Goal: Book appointment/travel/reservation

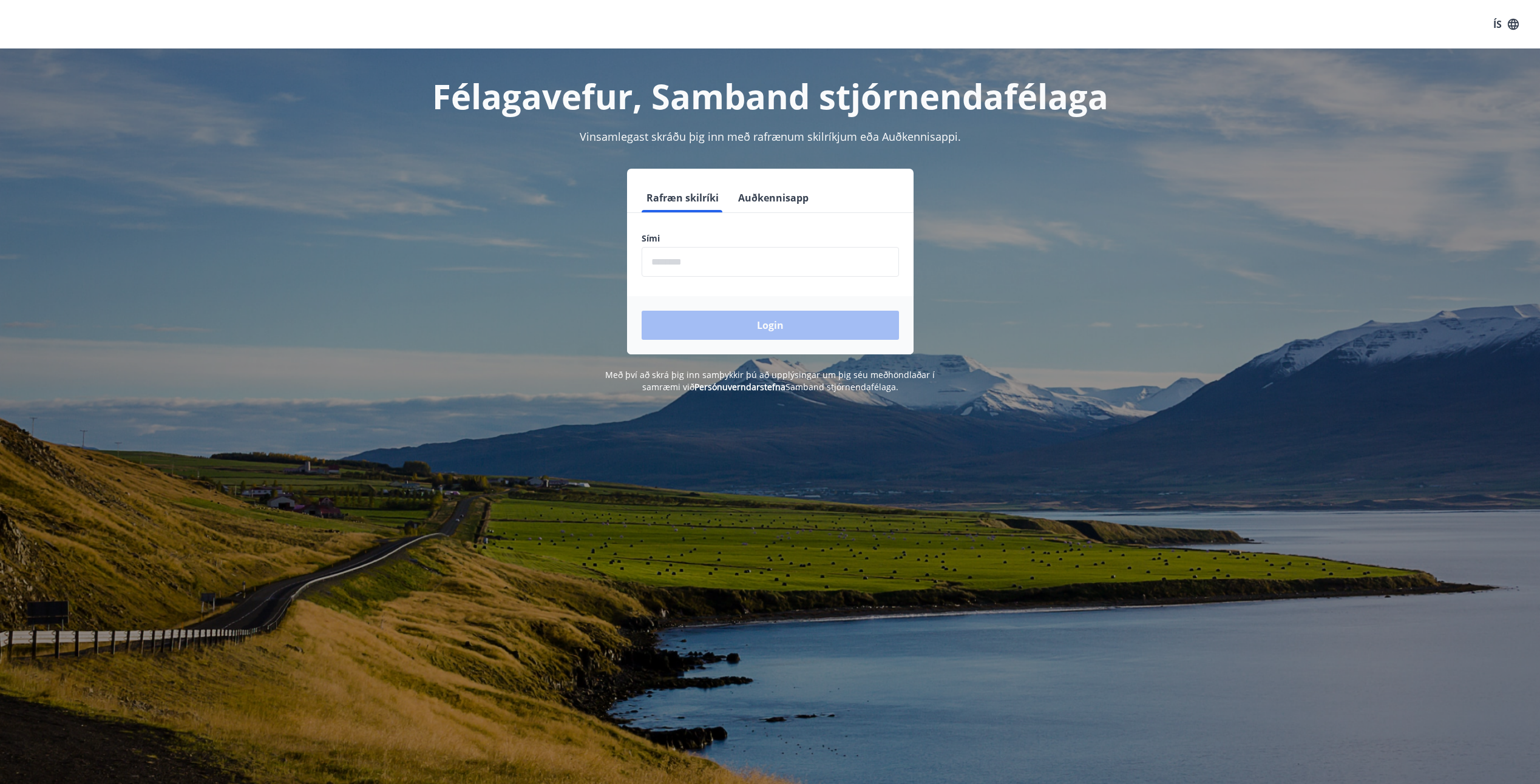
click at [655, 257] on input "phone" at bounding box center [770, 262] width 257 height 30
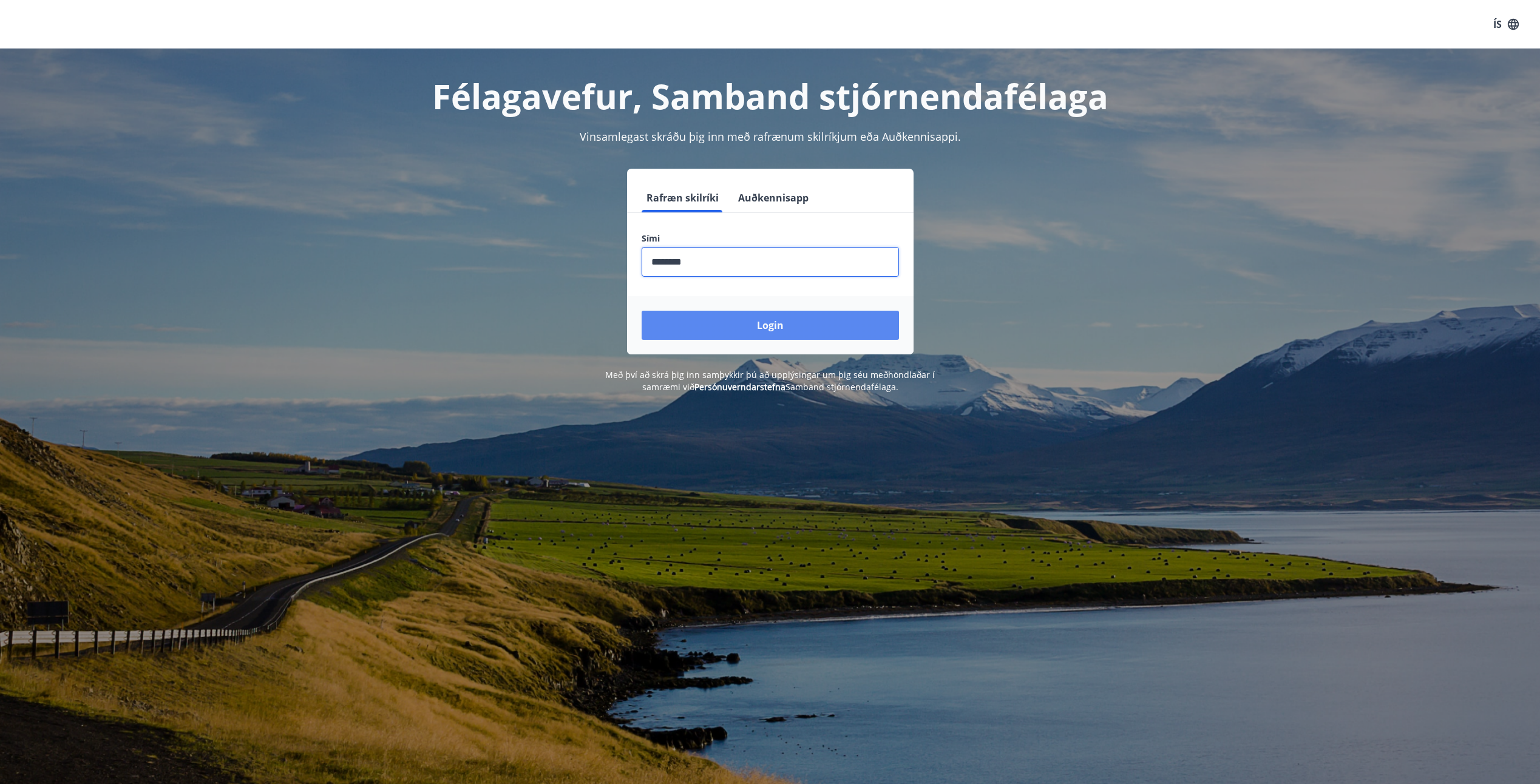
type input "********"
click at [776, 328] on button "Login" at bounding box center [770, 325] width 257 height 29
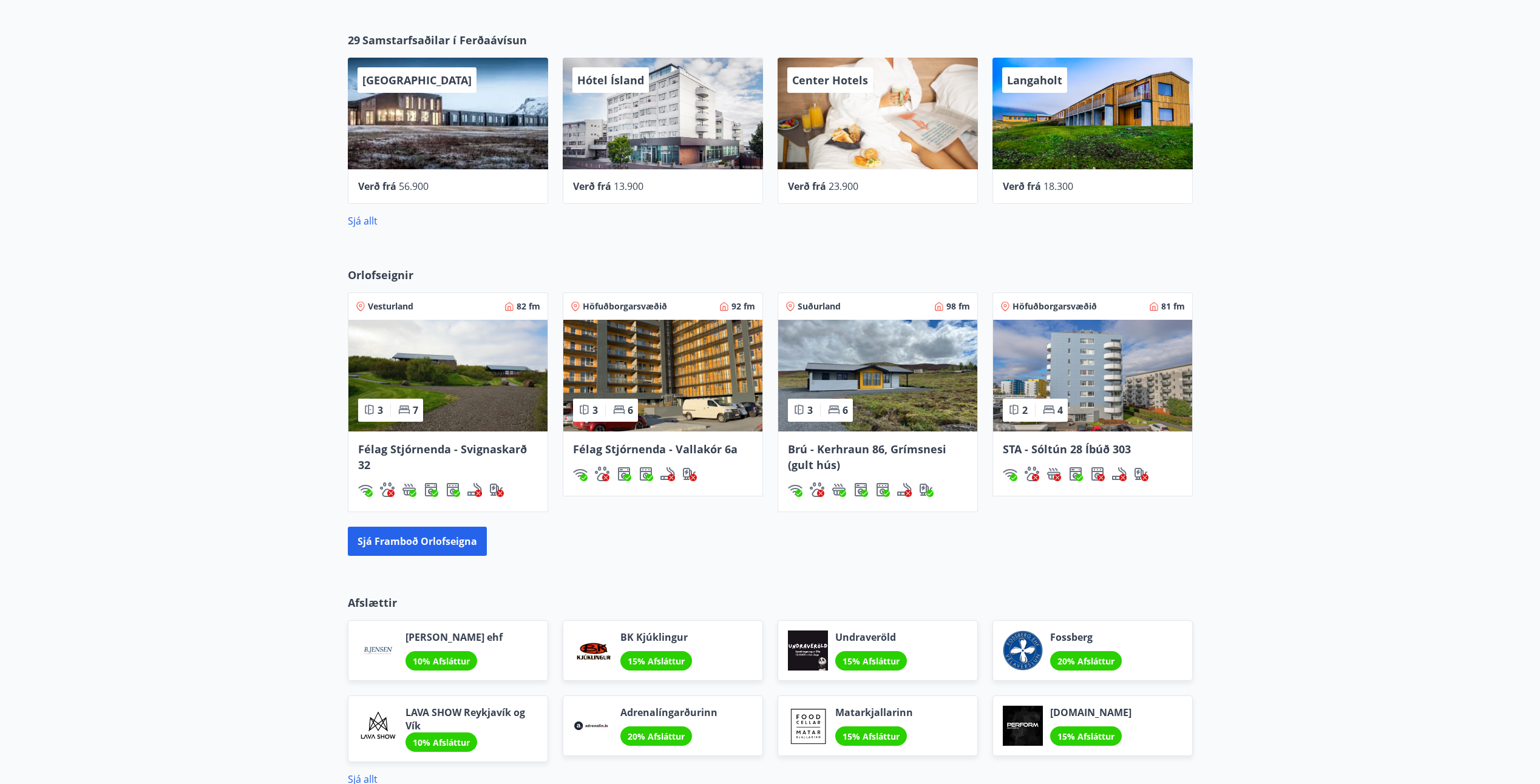
scroll to position [607, 0]
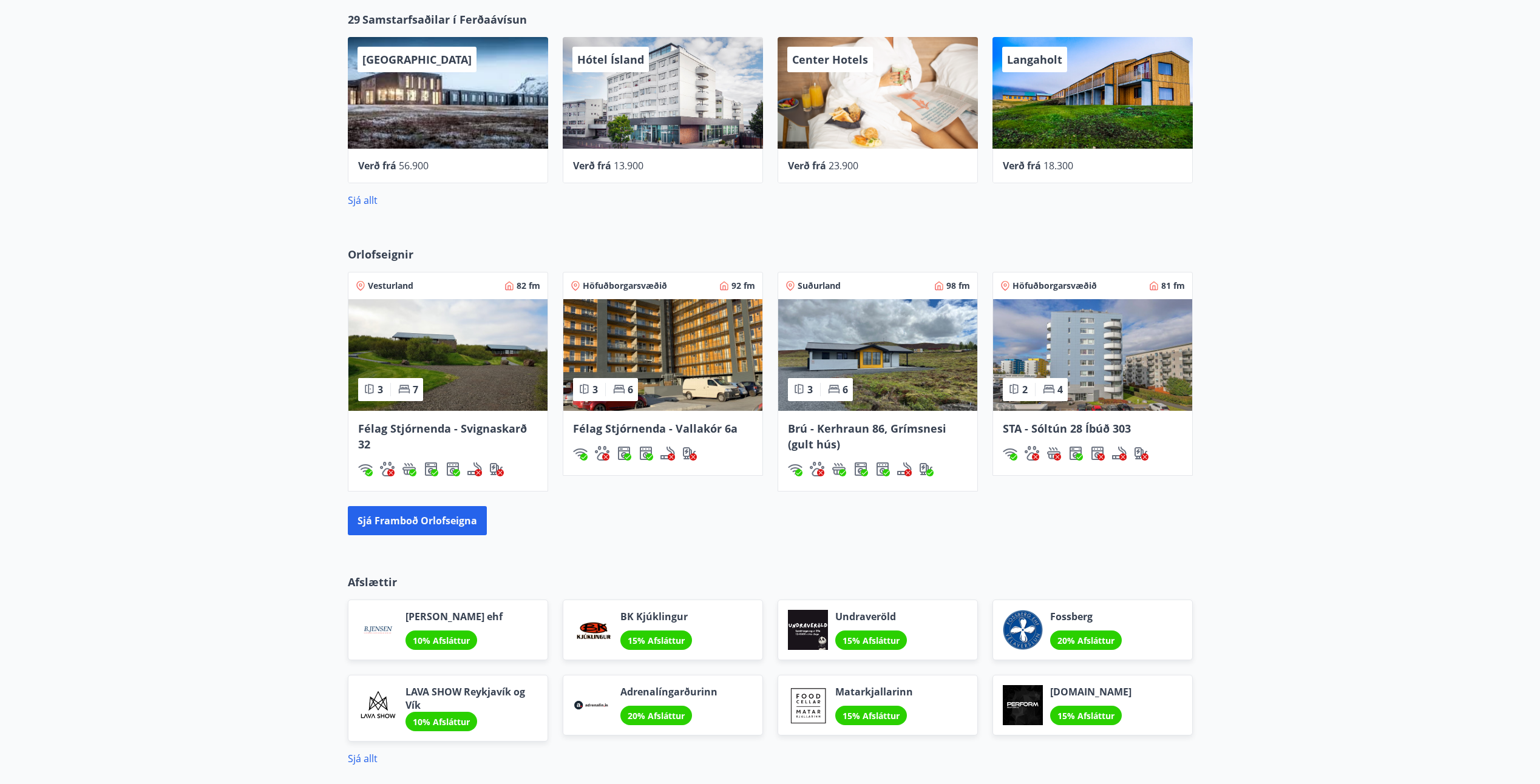
click at [681, 363] on img at bounding box center [663, 355] width 199 height 111
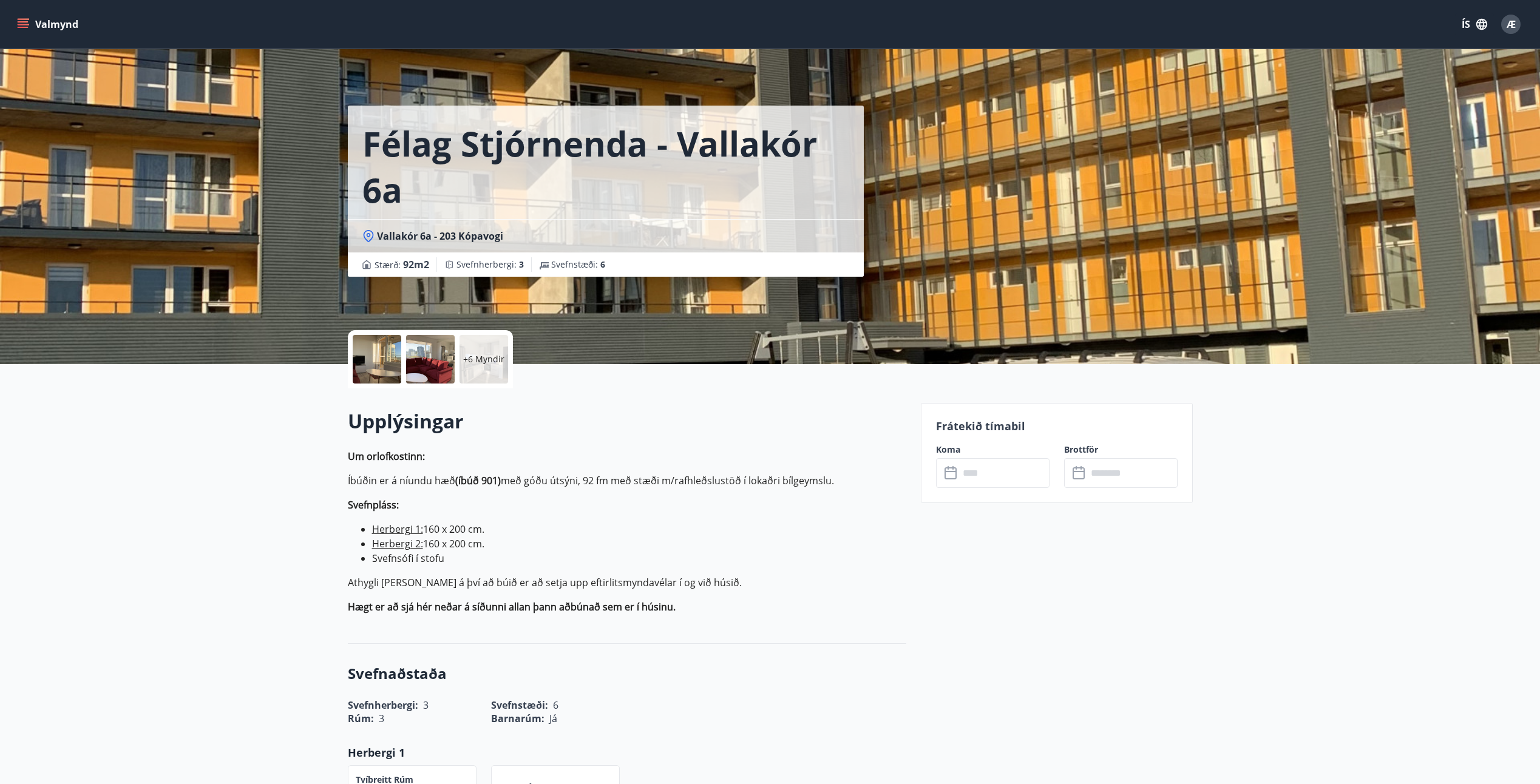
click at [20, 23] on icon "menu" at bounding box center [23, 24] width 12 height 12
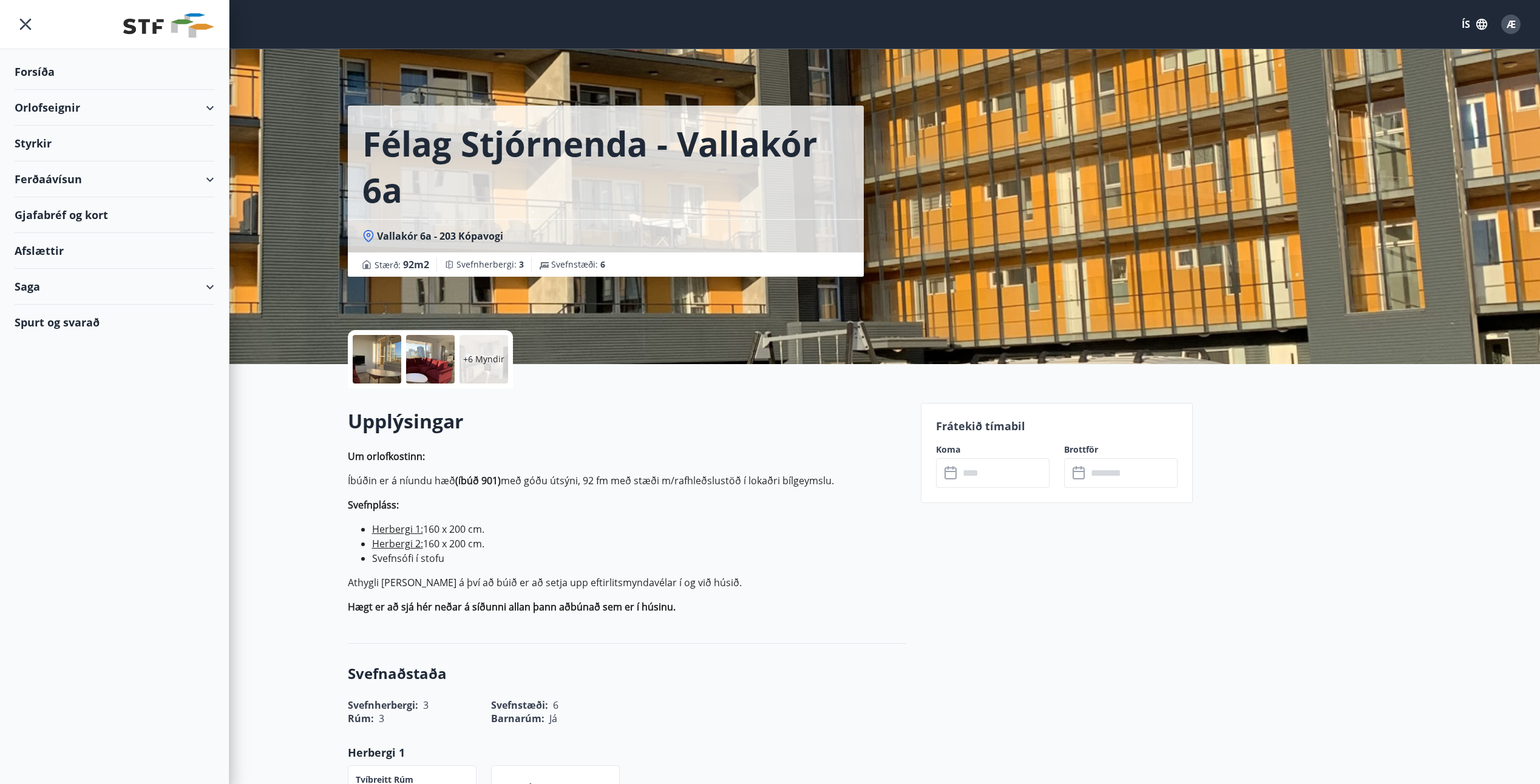
click at [46, 109] on div "Orlofseignir" at bounding box center [114, 108] width 200 height 36
click at [52, 165] on div "Bókunardagatal" at bounding box center [114, 164] width 180 height 26
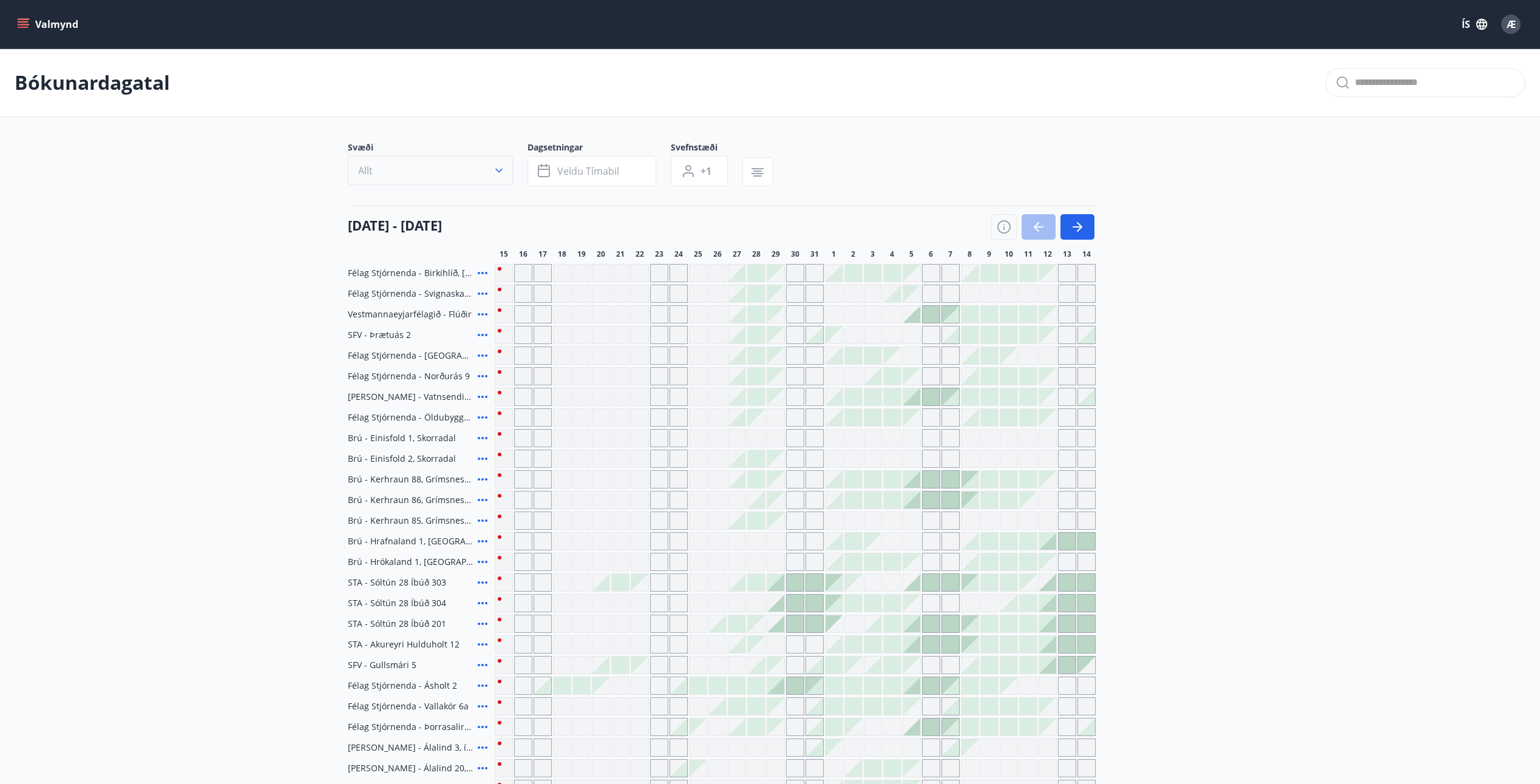
click at [498, 169] on icon "button" at bounding box center [499, 170] width 12 height 12
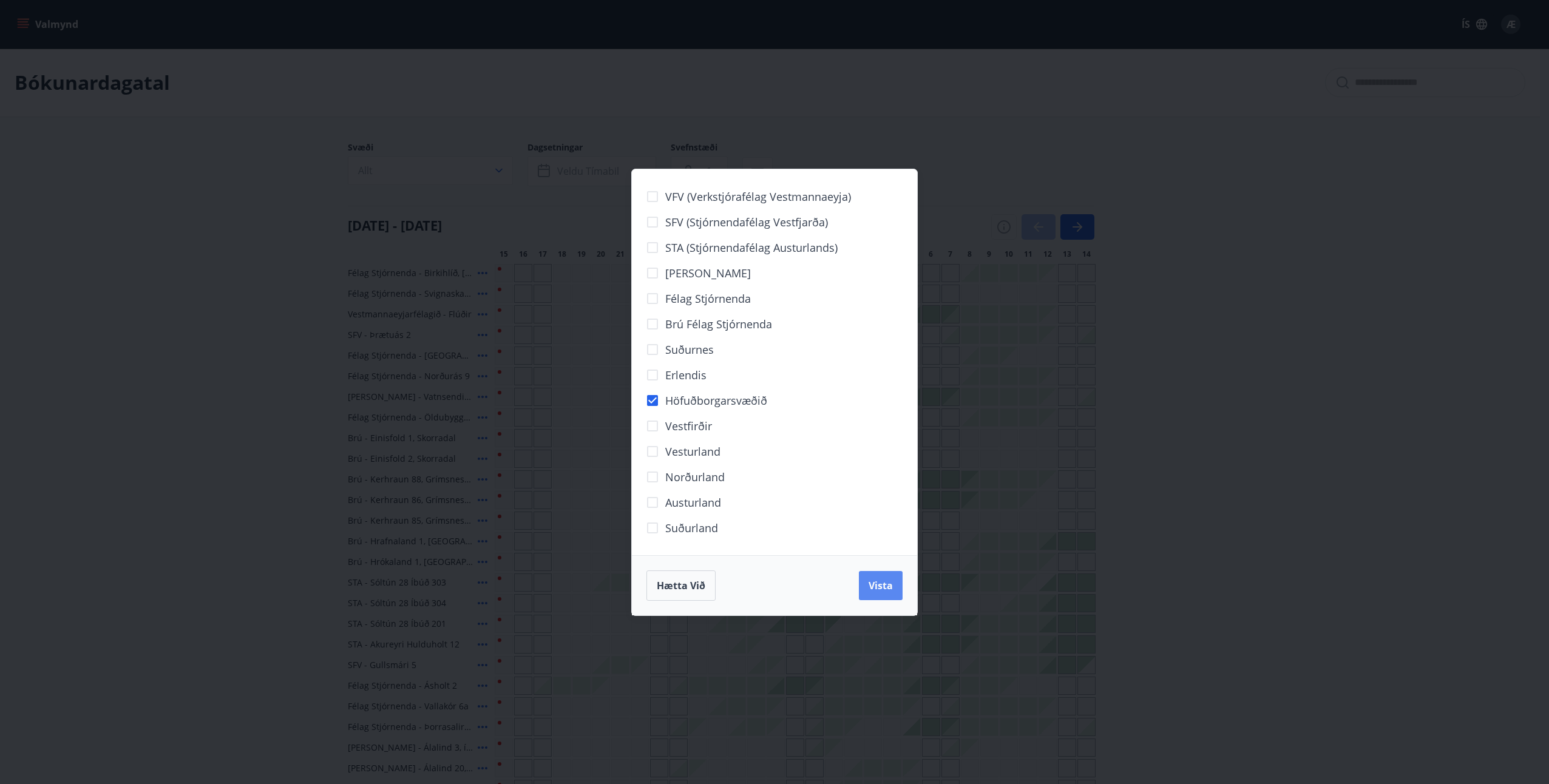
click at [883, 585] on span "Vista" at bounding box center [881, 586] width 24 height 14
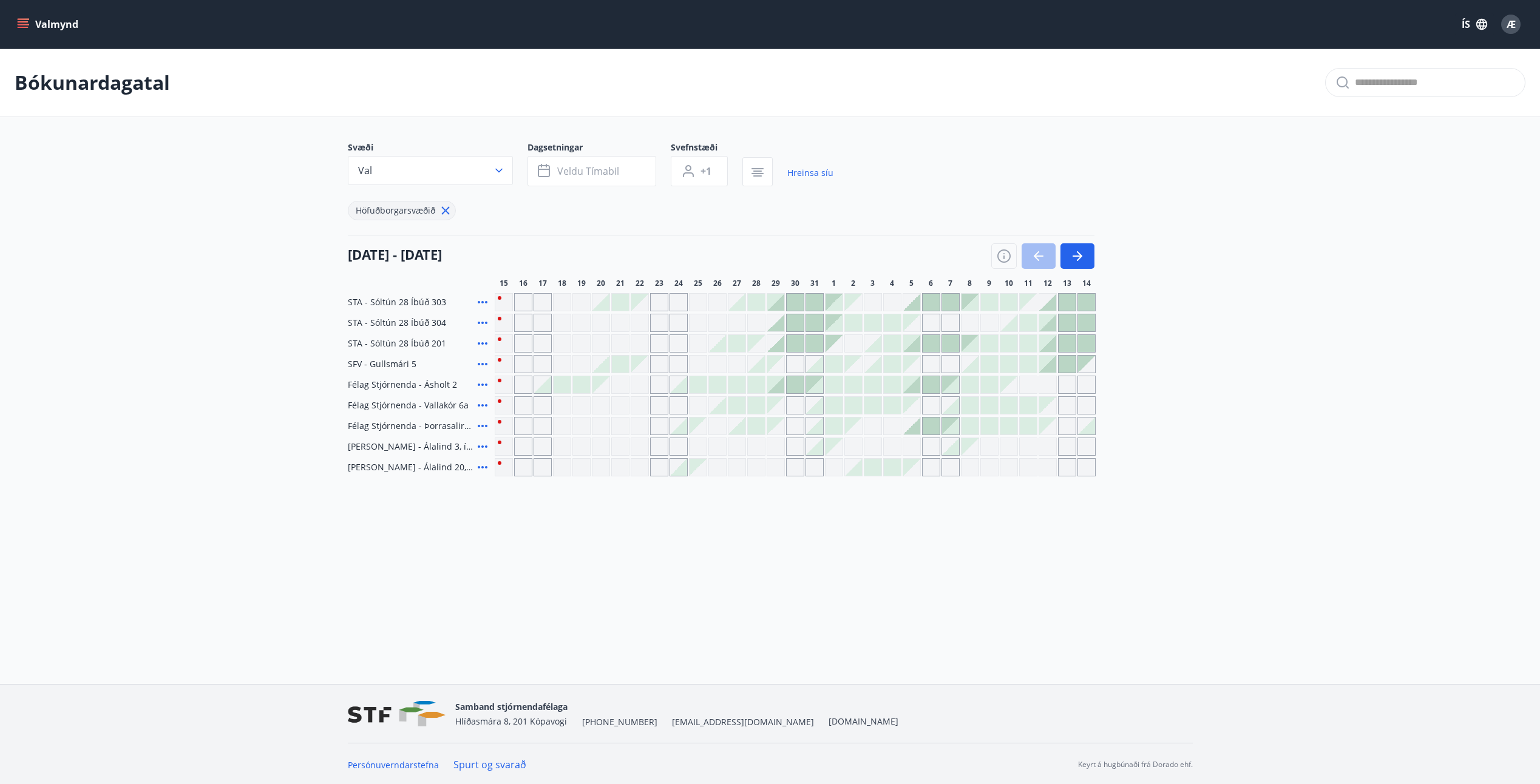
click at [696, 363] on div "Gráir dagar eru ekki bókanlegir" at bounding box center [698, 363] width 18 height 18
click at [663, 519] on div "Bókunardagatal Svæði Val Dagsetningar Veldu tímabil Svefnstæði +1 Hreinsa síu H…" at bounding box center [770, 286] width 1540 height 476
click at [681, 390] on div at bounding box center [679, 385] width 17 height 17
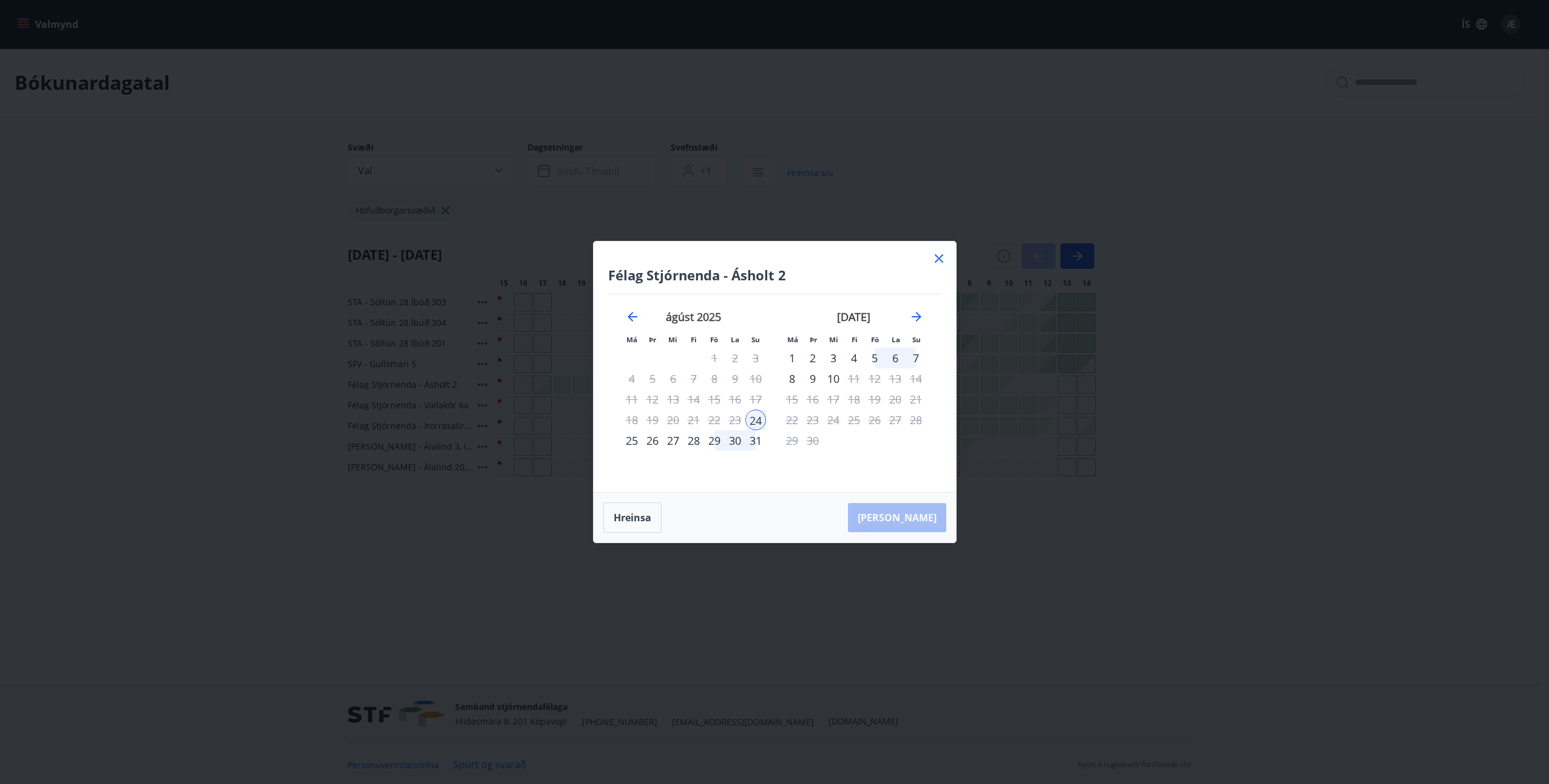
click at [758, 443] on div "31" at bounding box center [756, 441] width 21 height 21
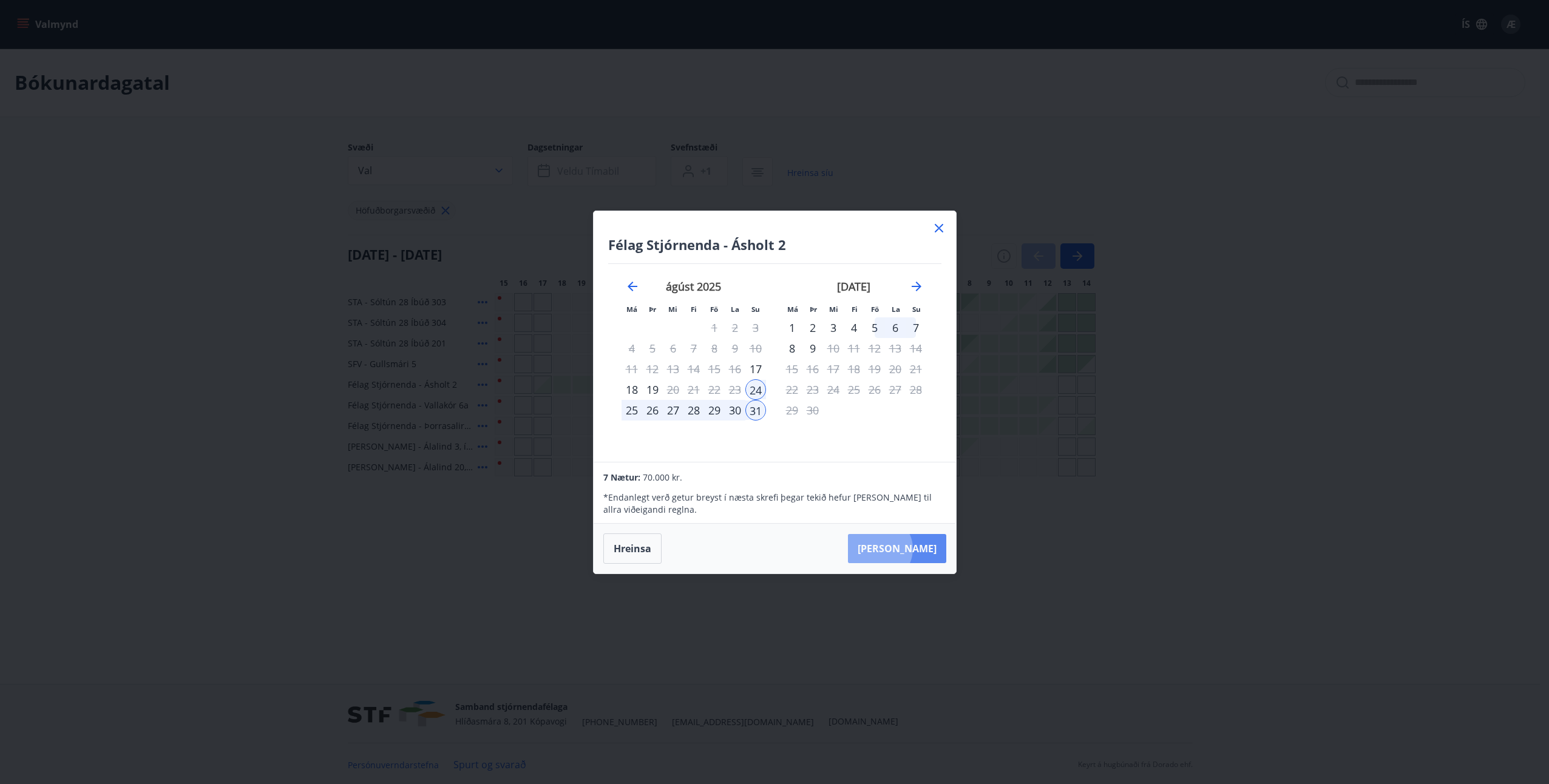
click at [916, 548] on button "Taka Frá" at bounding box center [897, 548] width 99 height 29
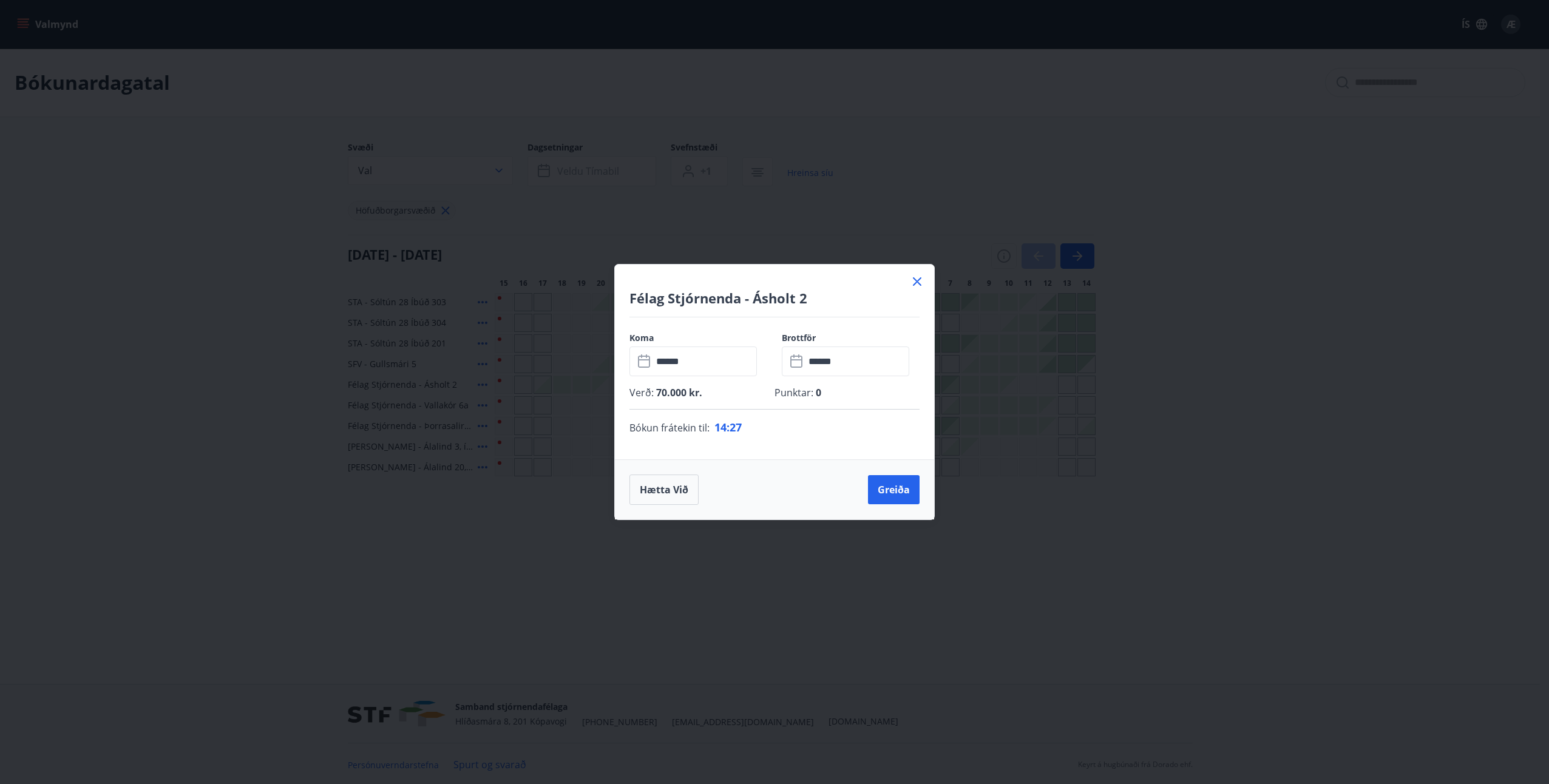
click at [918, 278] on icon at bounding box center [917, 281] width 14 height 14
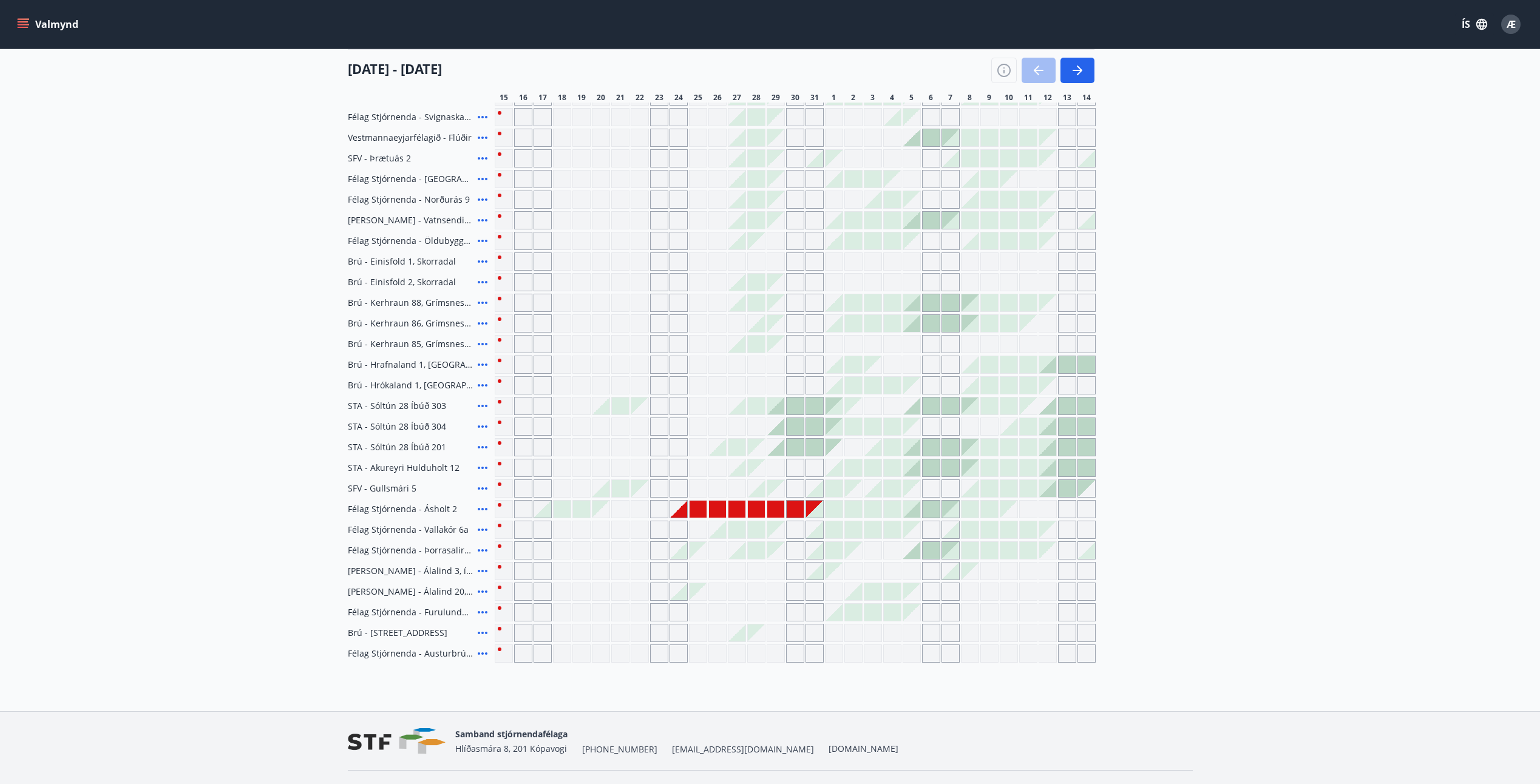
scroll to position [206, 0]
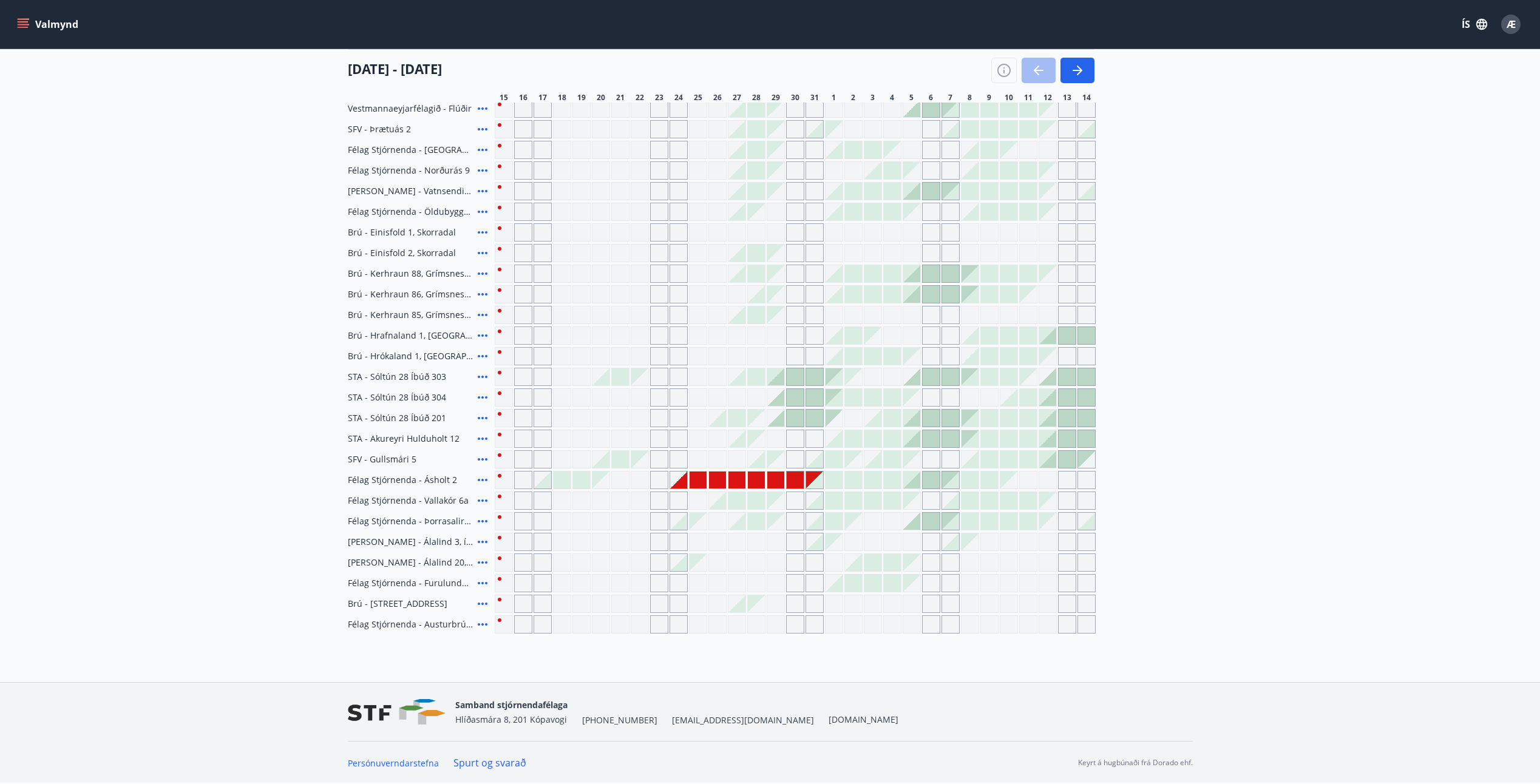
click at [1082, 64] on icon "button" at bounding box center [1077, 70] width 14 height 14
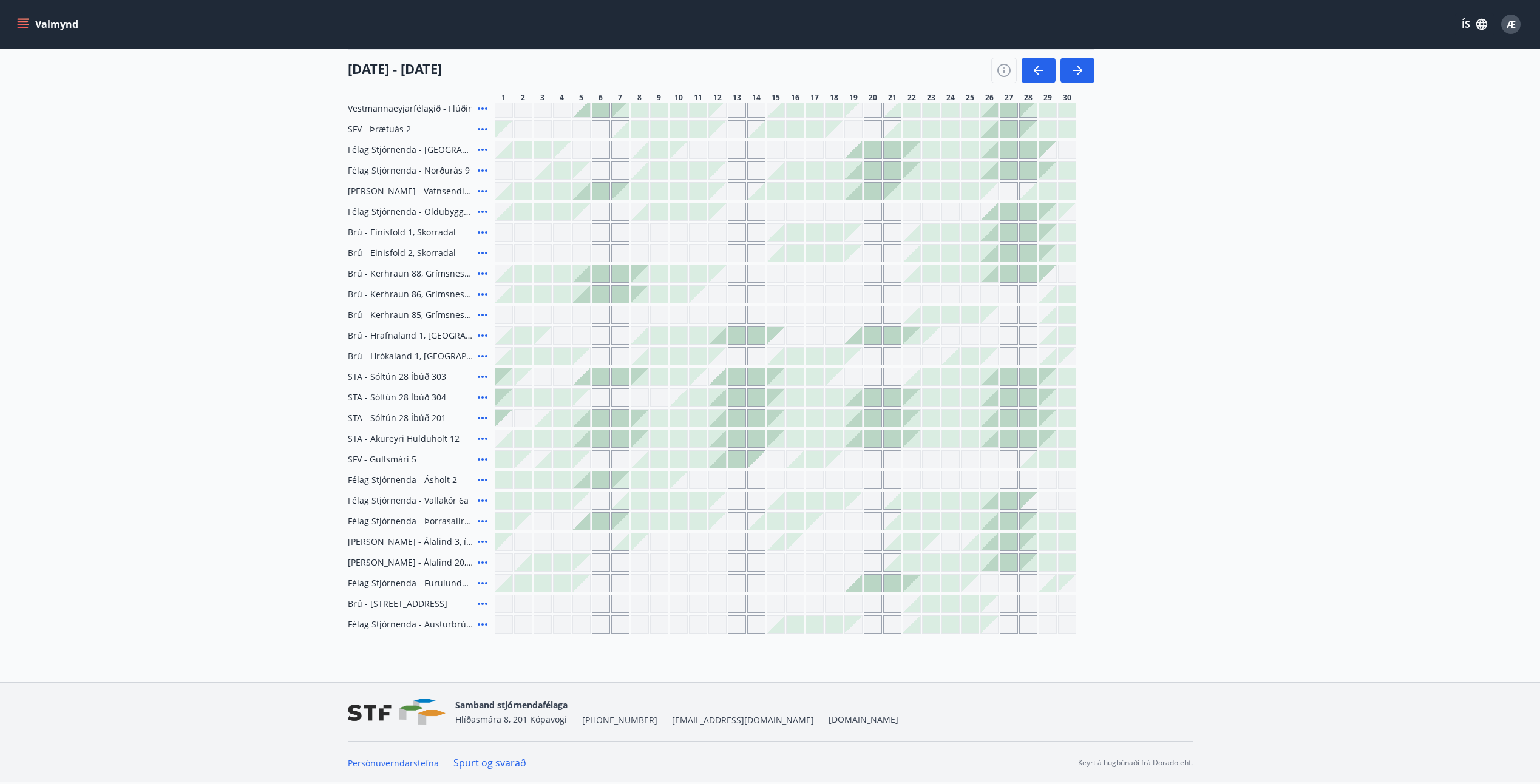
click at [1036, 76] on icon "button" at bounding box center [1039, 70] width 14 height 14
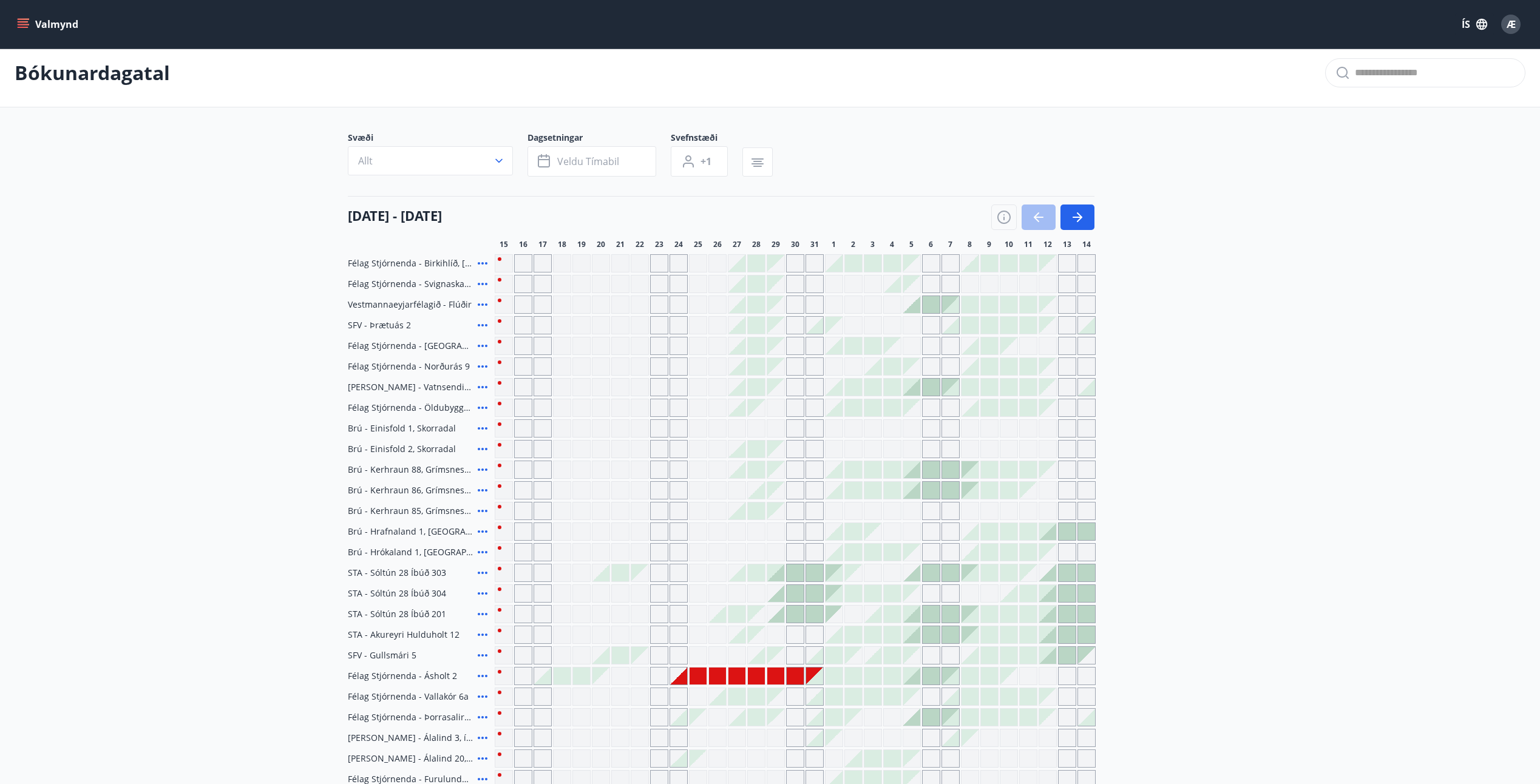
scroll to position [0, 0]
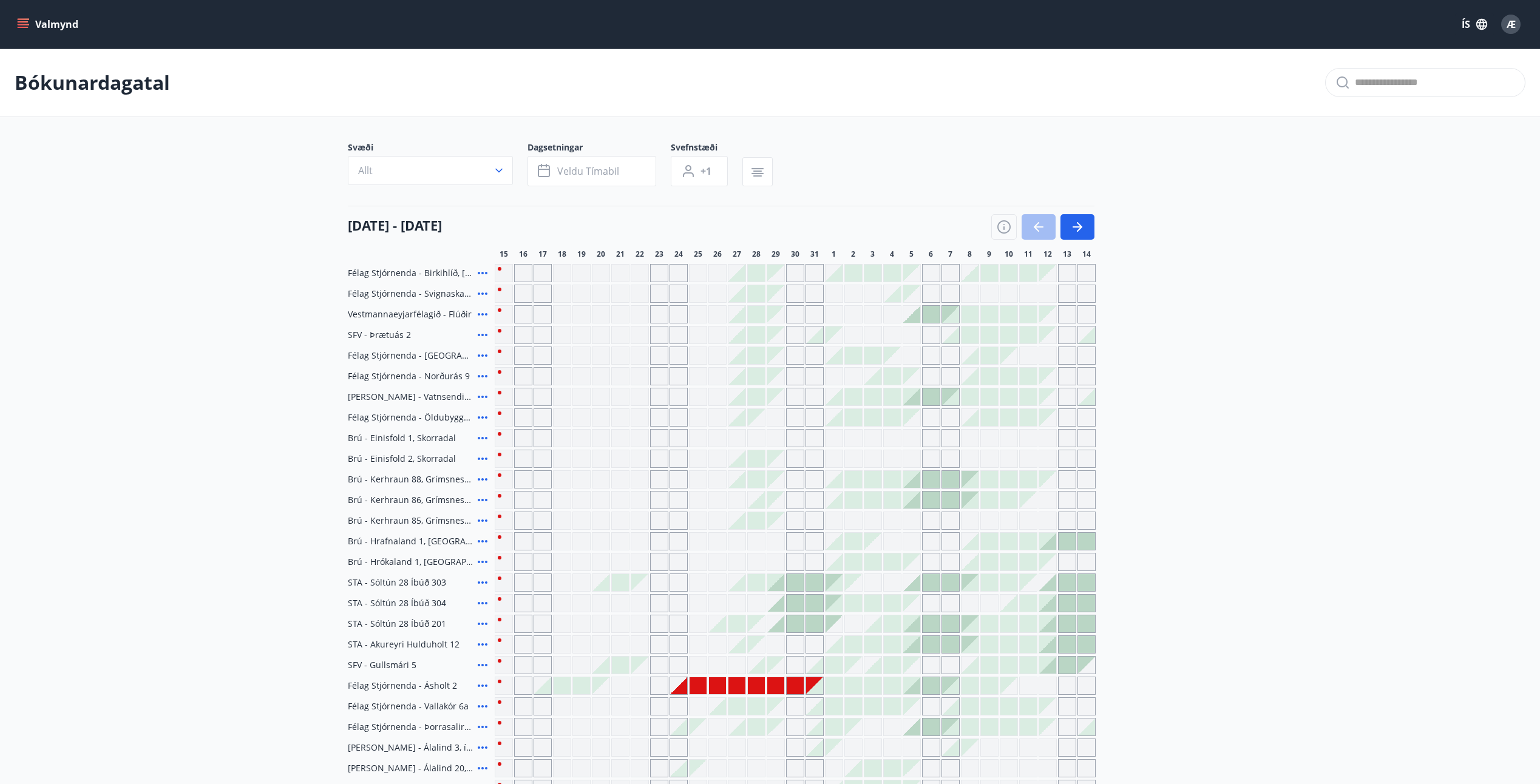
click at [20, 20] on icon "menu" at bounding box center [23, 24] width 12 height 12
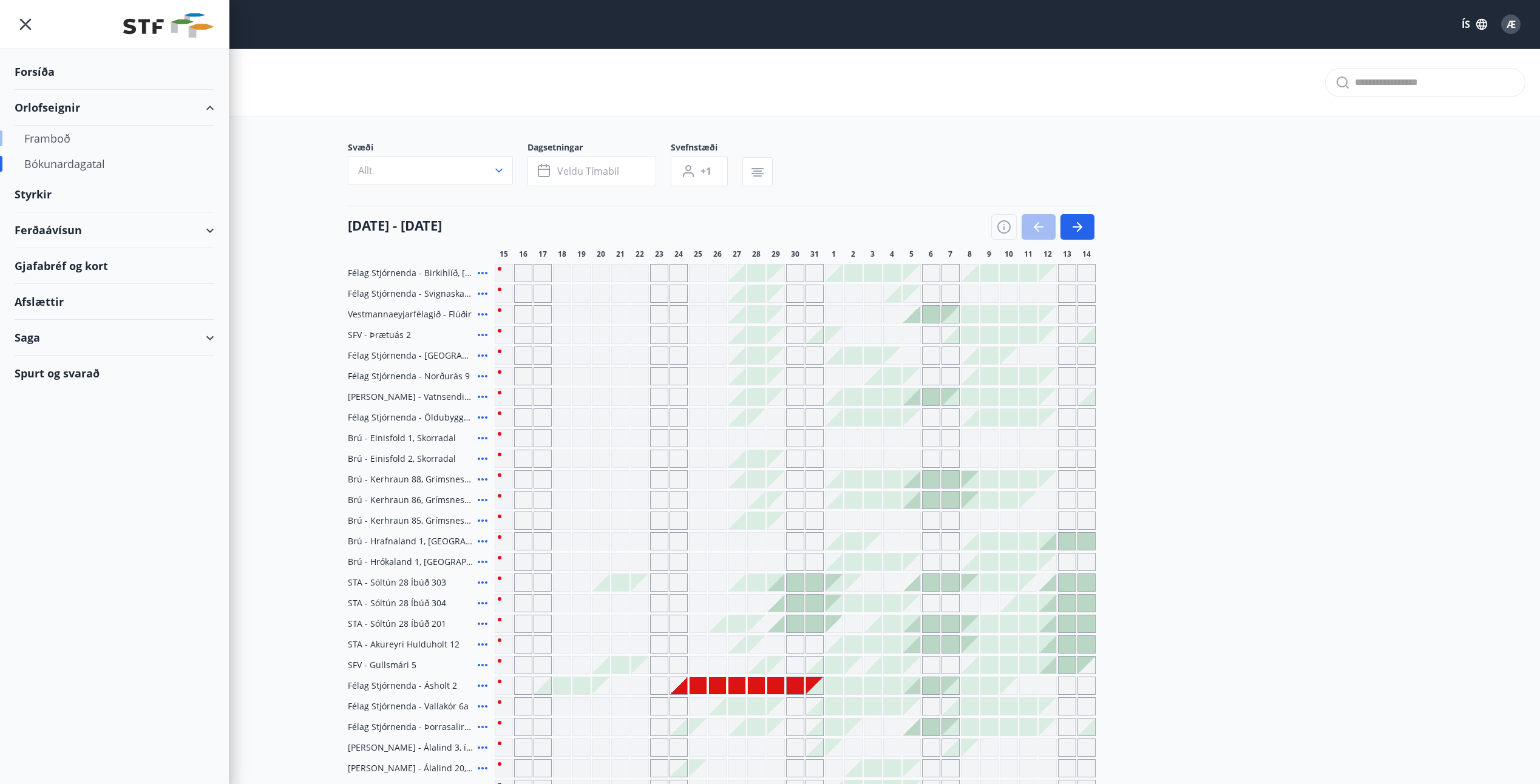
click at [50, 139] on div "Framboð" at bounding box center [114, 139] width 180 height 26
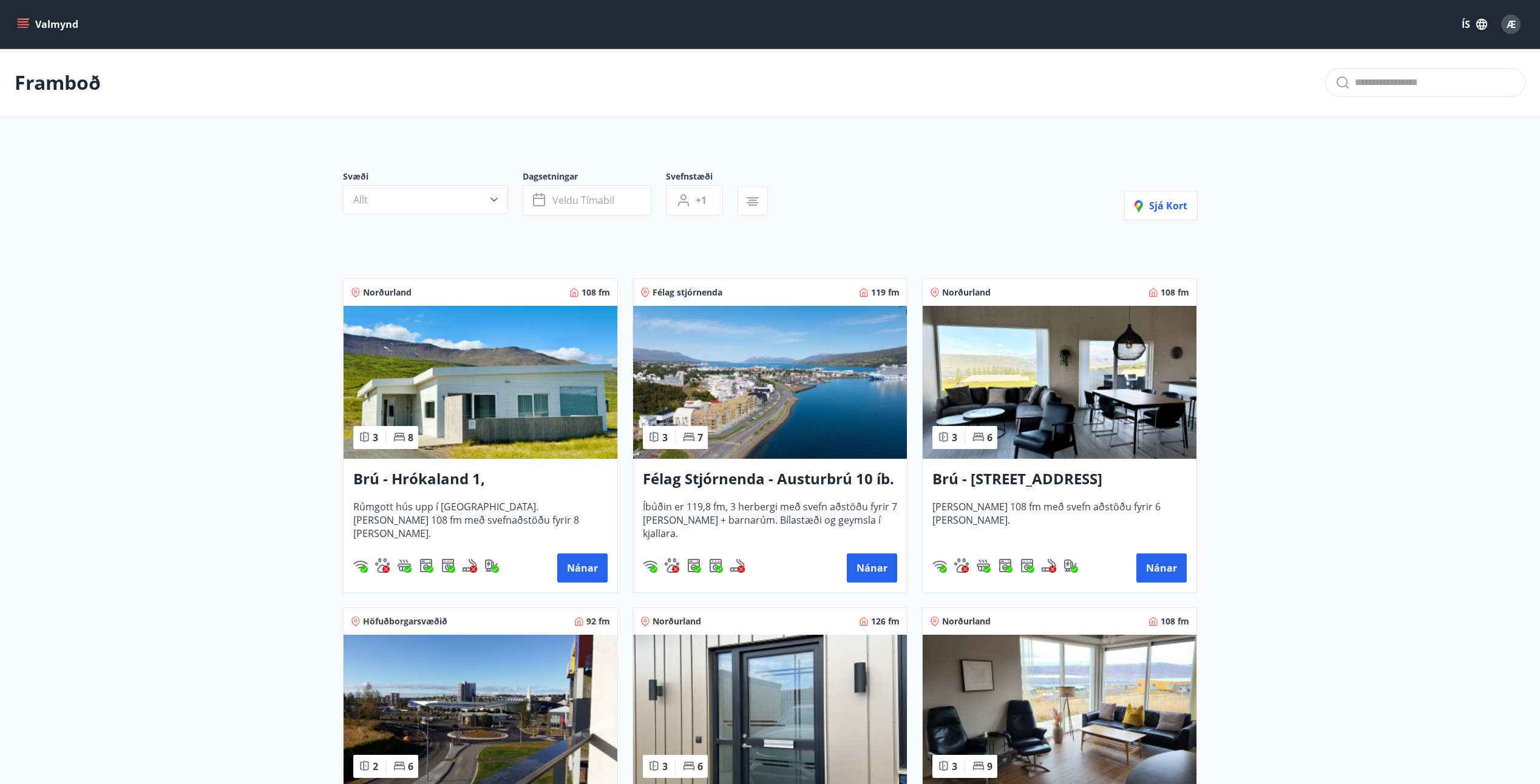
click at [48, 26] on button "Valmynd" at bounding box center [49, 24] width 69 height 22
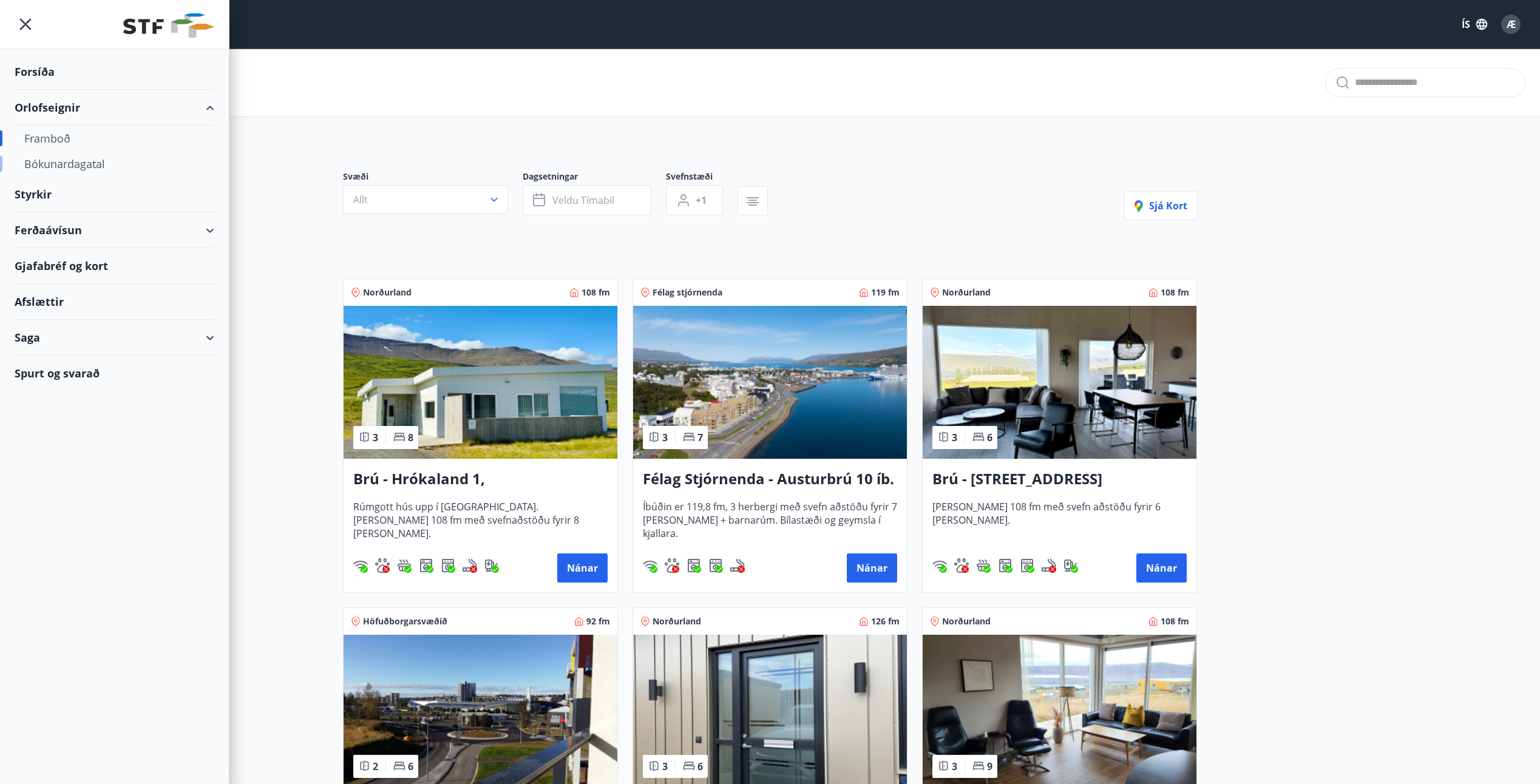
click at [54, 164] on div "Bókunardagatal" at bounding box center [114, 164] width 180 height 26
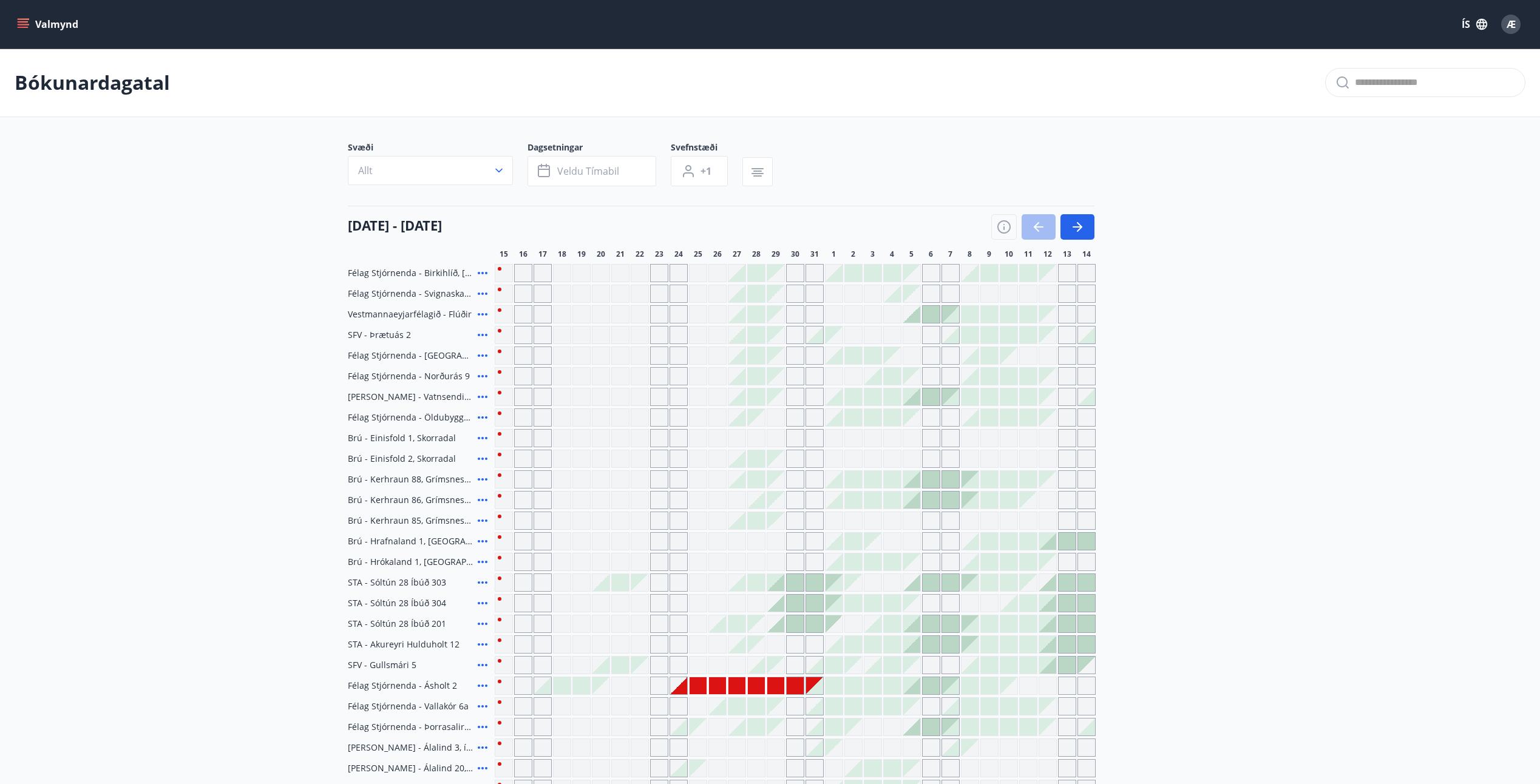
click at [1508, 26] on span "Æ" at bounding box center [1511, 24] width 9 height 14
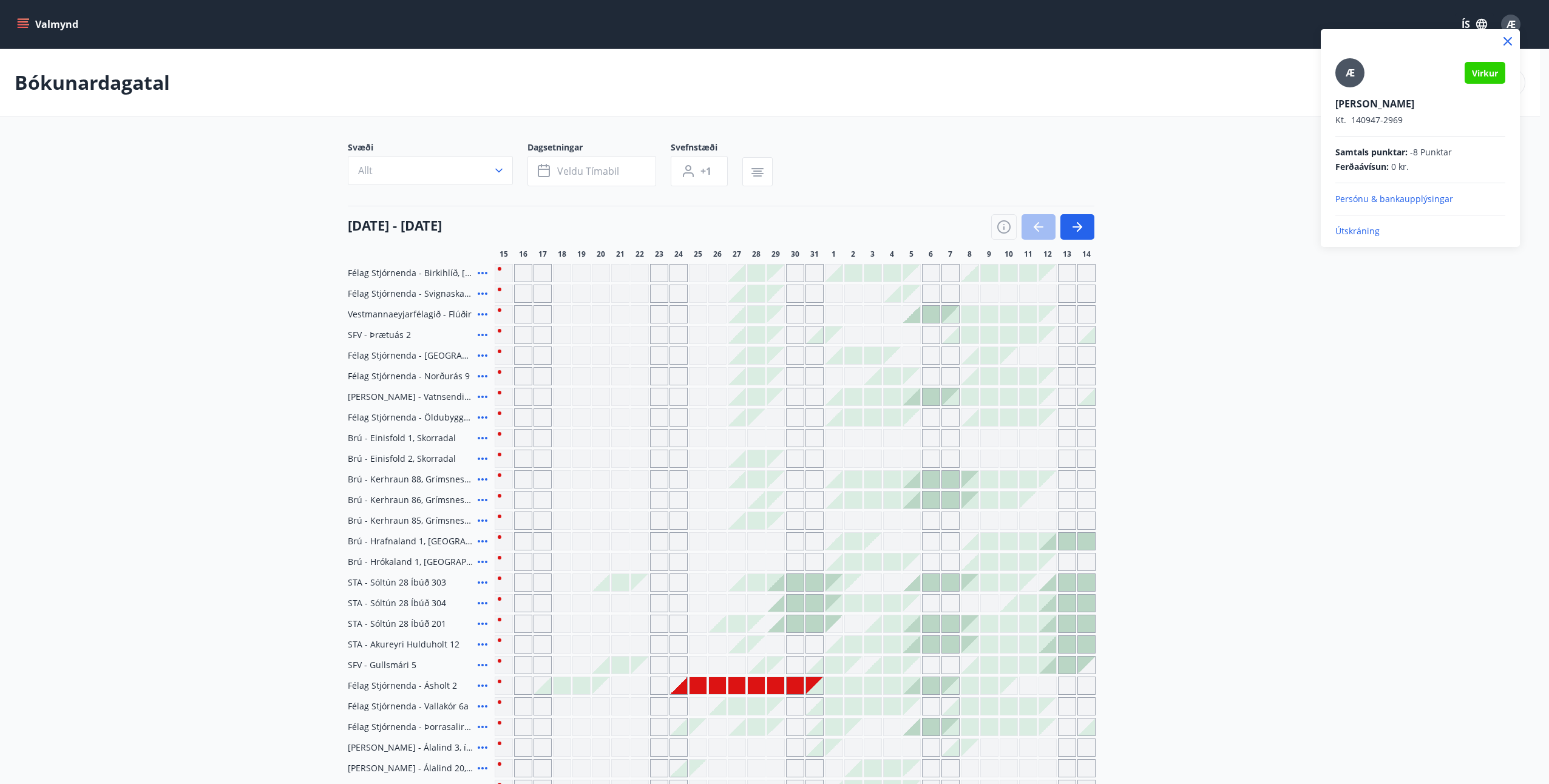
click at [726, 689] on div at bounding box center [774, 392] width 1549 height 784
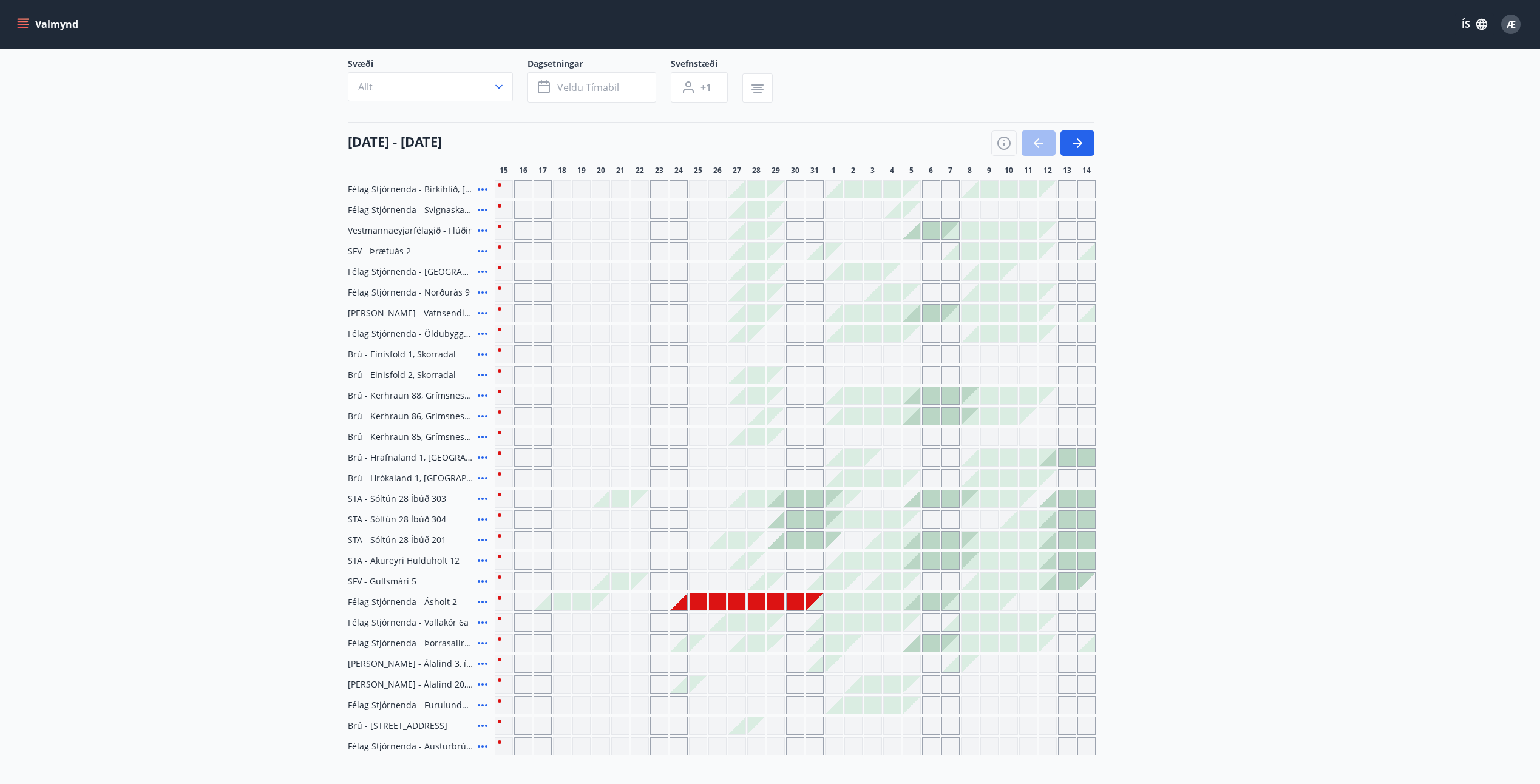
scroll to position [121, 0]
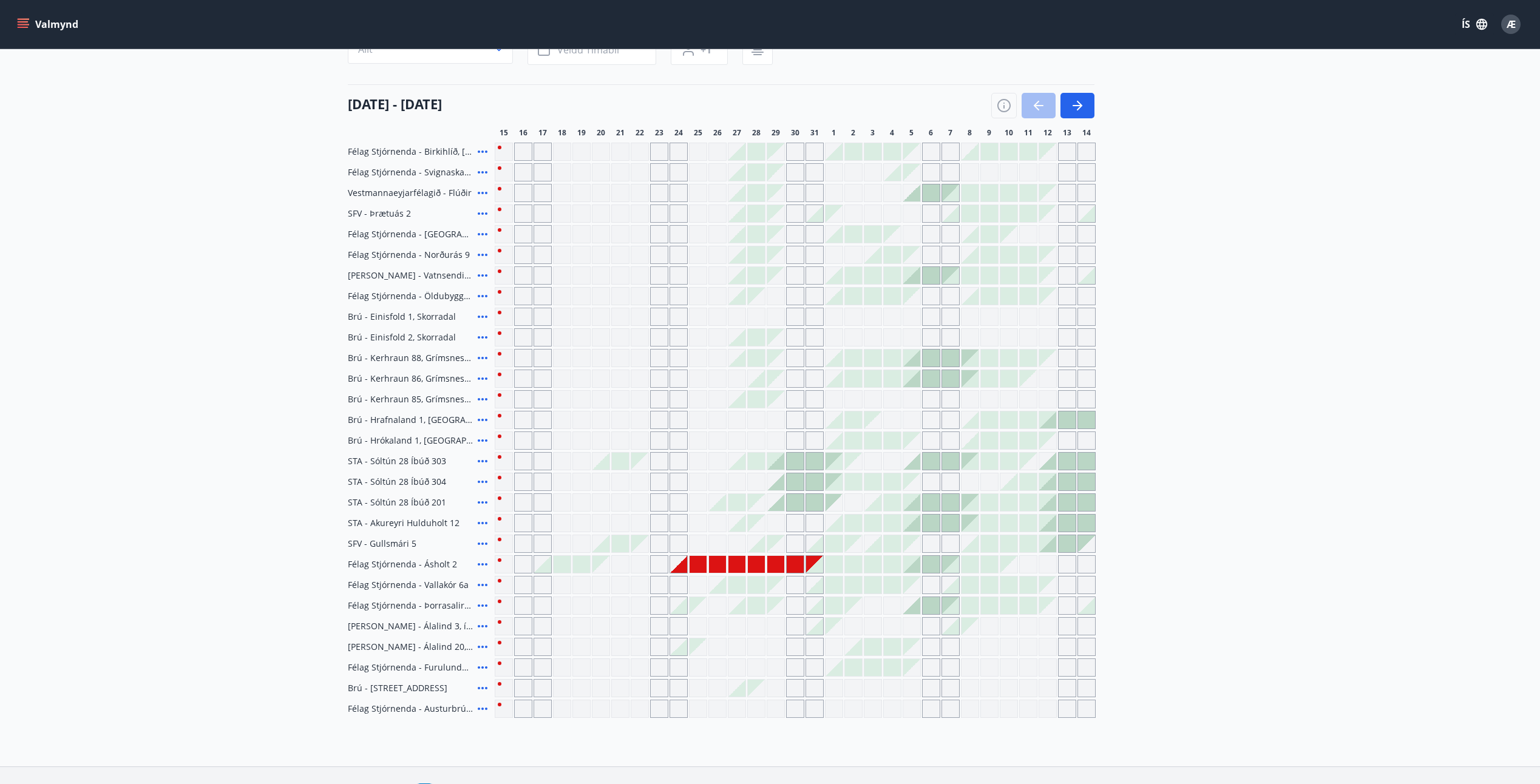
click at [540, 565] on div at bounding box center [543, 564] width 17 height 17
click at [524, 566] on div "Gráir dagar eru ekki bókanlegir" at bounding box center [523, 564] width 18 height 18
click at [502, 563] on div "Gráir dagar eru ekki bókanlegir" at bounding box center [504, 564] width 18 height 18
click at [480, 563] on icon at bounding box center [482, 564] width 14 height 14
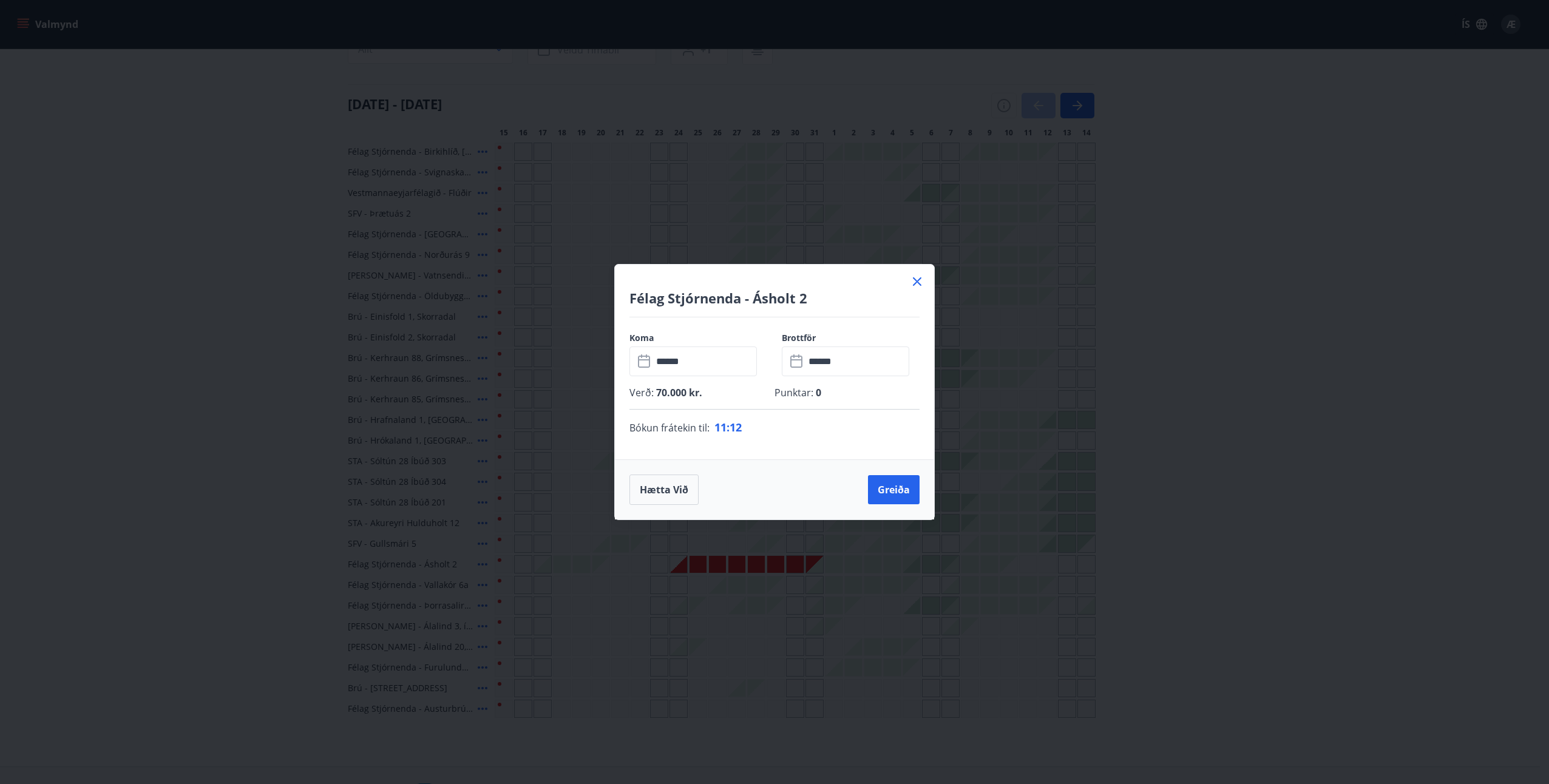
click at [566, 563] on div "Félag Stjórnenda - Ásholt 2 Koma ​ ****** ​ Brottför ​ ****** ​ Verð : 70.000 k…" at bounding box center [774, 392] width 1549 height 784
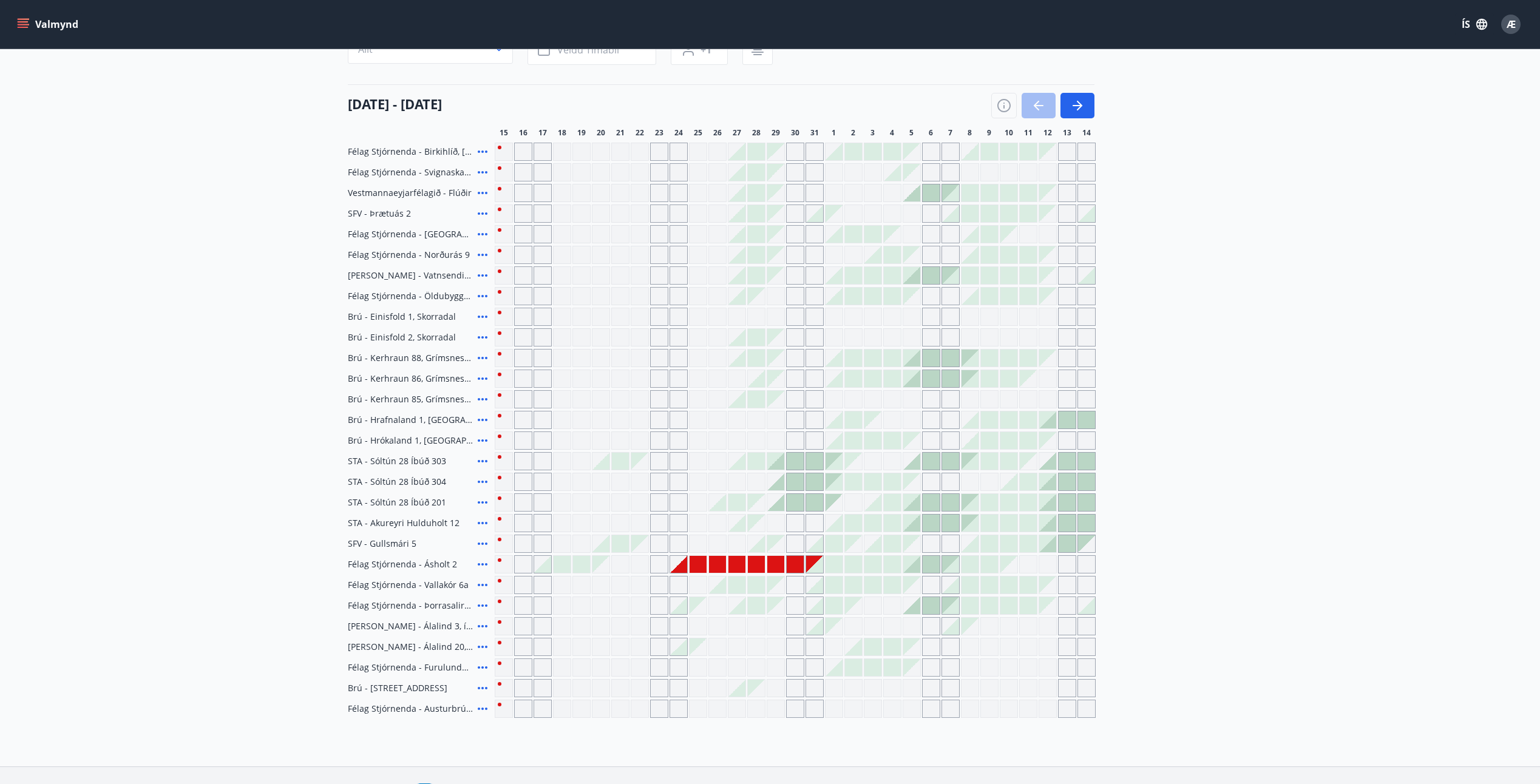
click at [481, 564] on icon at bounding box center [482, 564] width 14 height 14
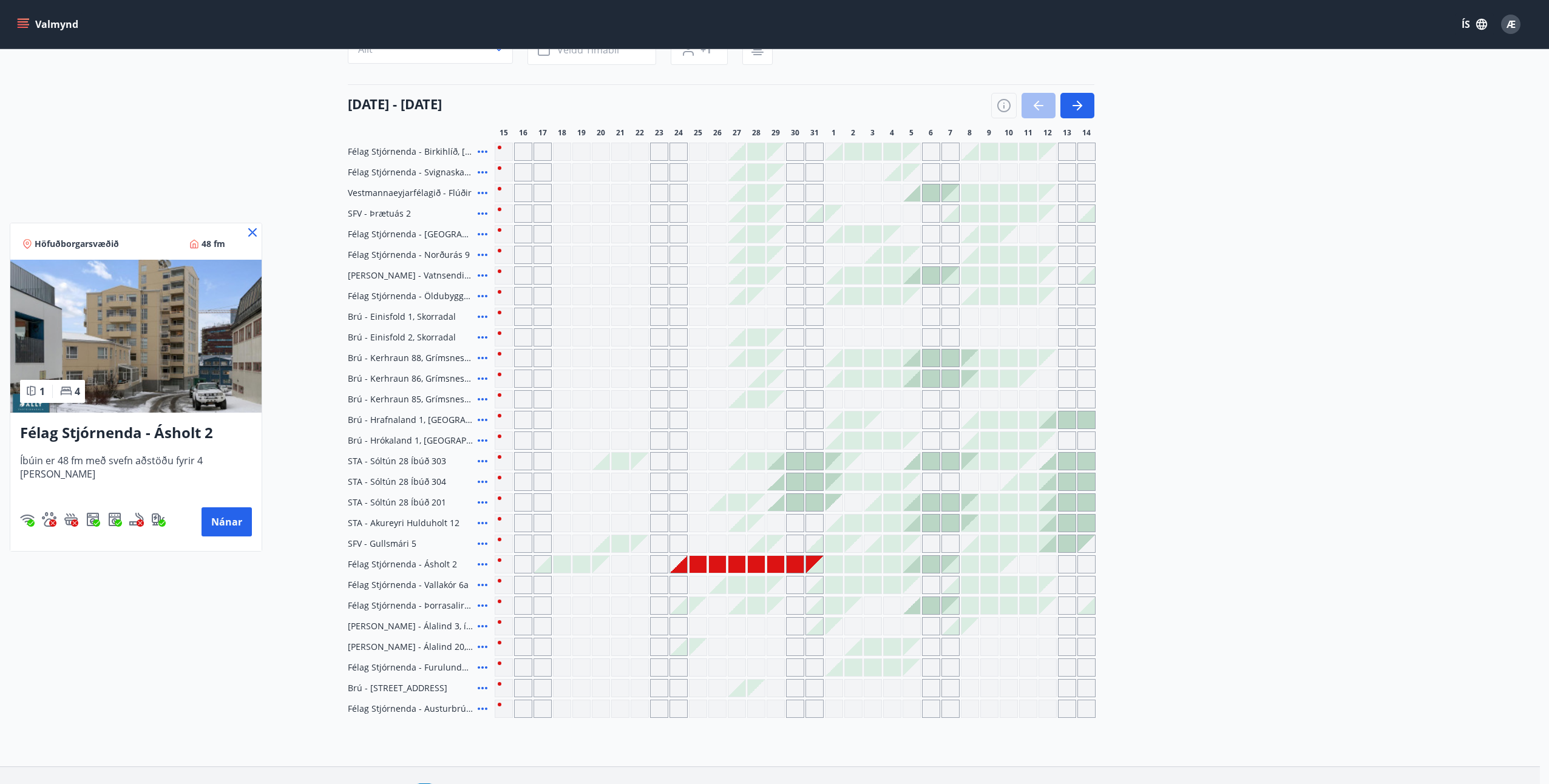
click at [245, 228] on icon at bounding box center [252, 232] width 14 height 14
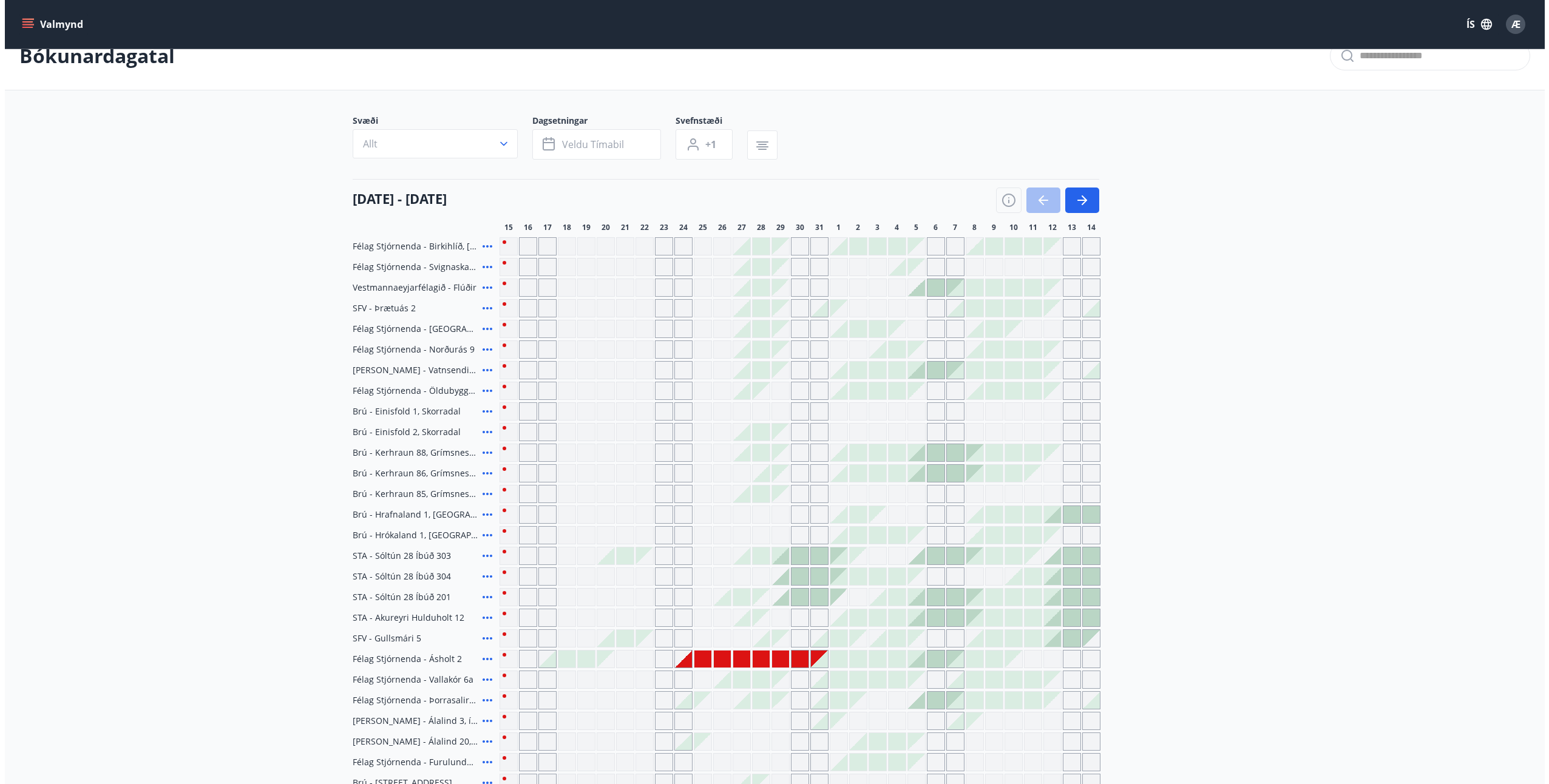
scroll to position [0, 0]
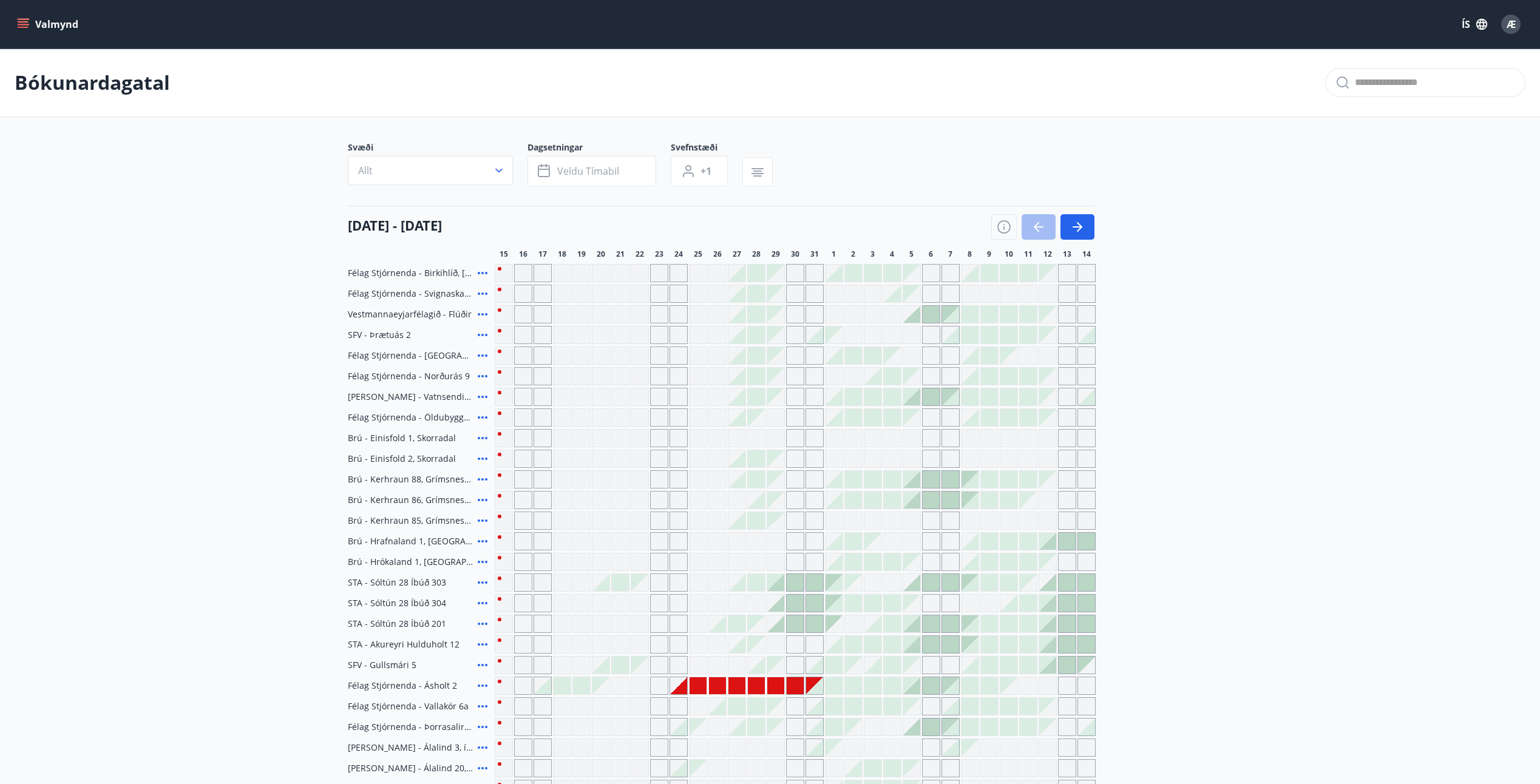
click at [24, 24] on icon "menu" at bounding box center [24, 24] width 14 height 1
click at [1518, 23] on div "Æ" at bounding box center [1511, 24] width 19 height 19
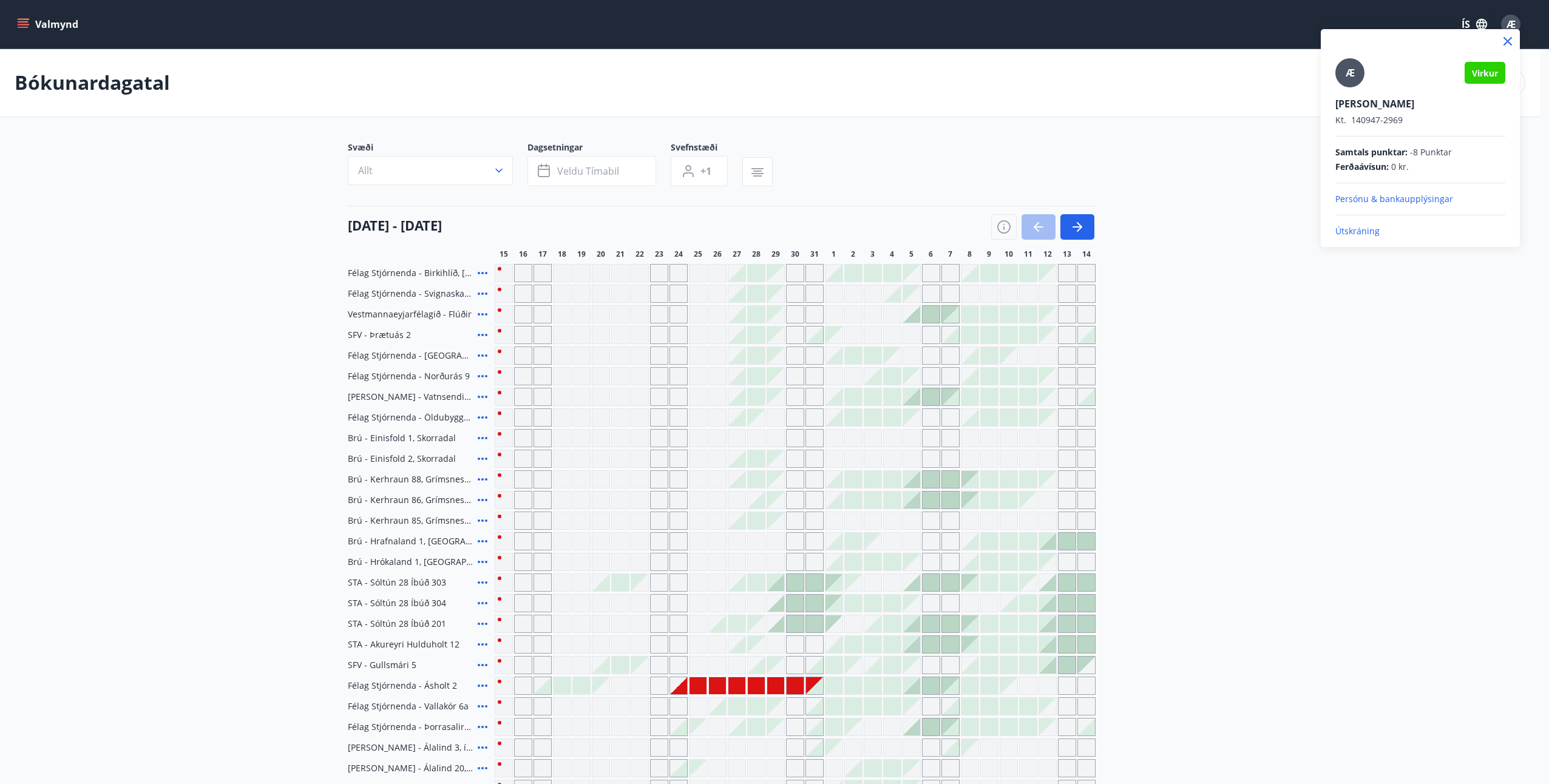
click at [1353, 232] on p "Útskráning" at bounding box center [1420, 231] width 170 height 12
